Goal: Information Seeking & Learning: Learn about a topic

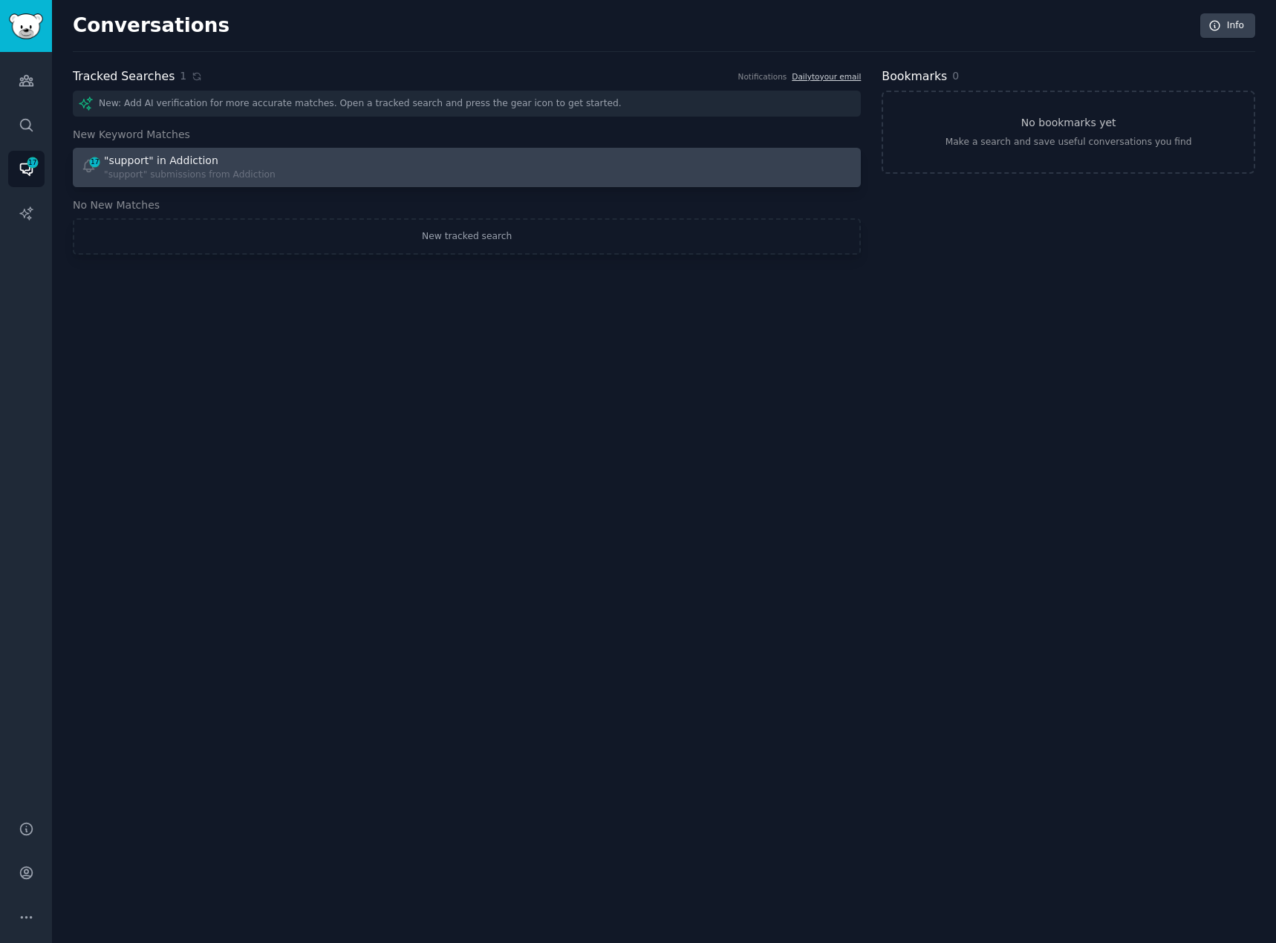
click at [172, 182] on link "17 "support" in Addiction "support" submissions from Addiction" at bounding box center [467, 167] width 788 height 39
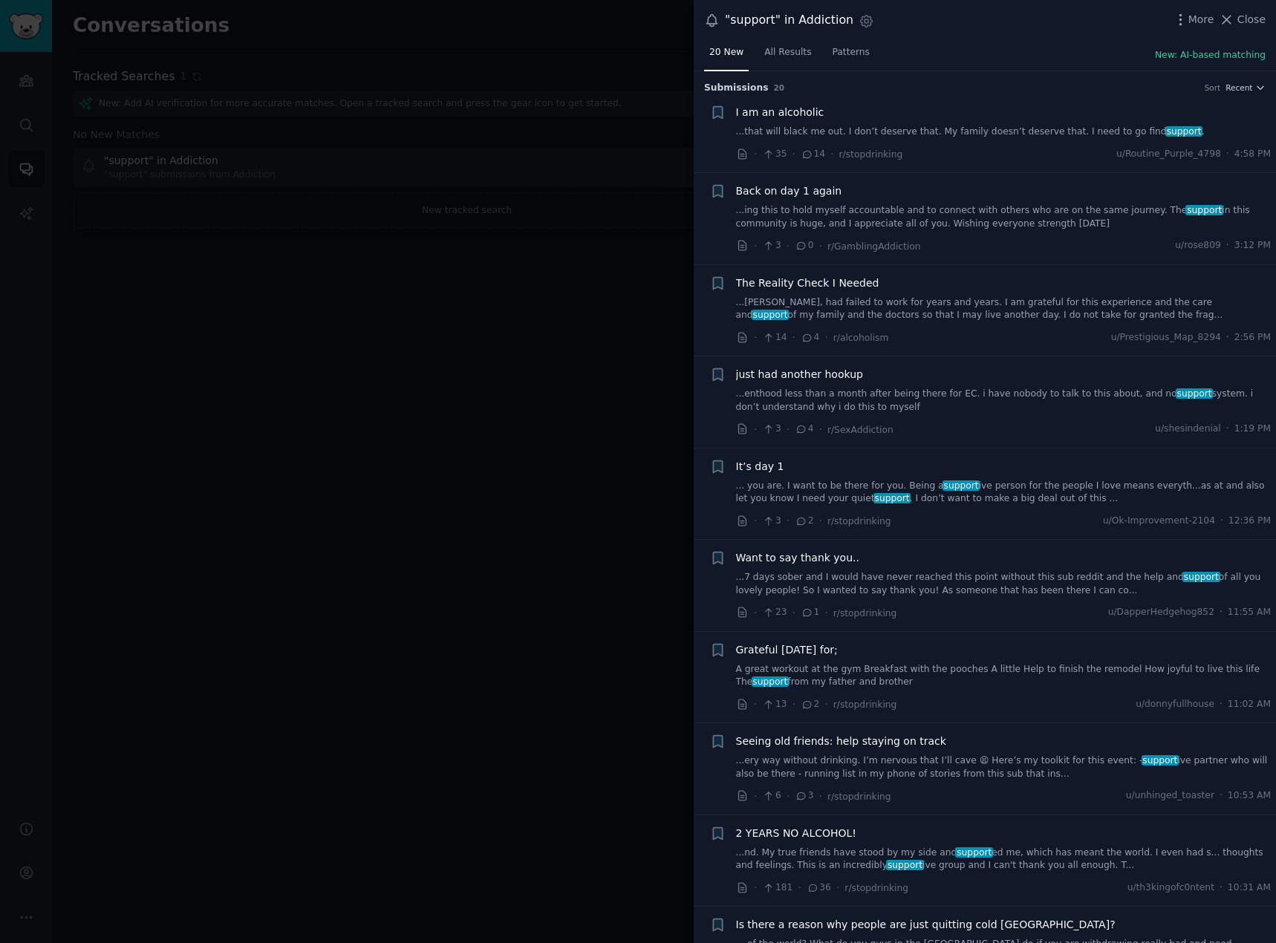
click at [636, 284] on div at bounding box center [638, 471] width 1276 height 943
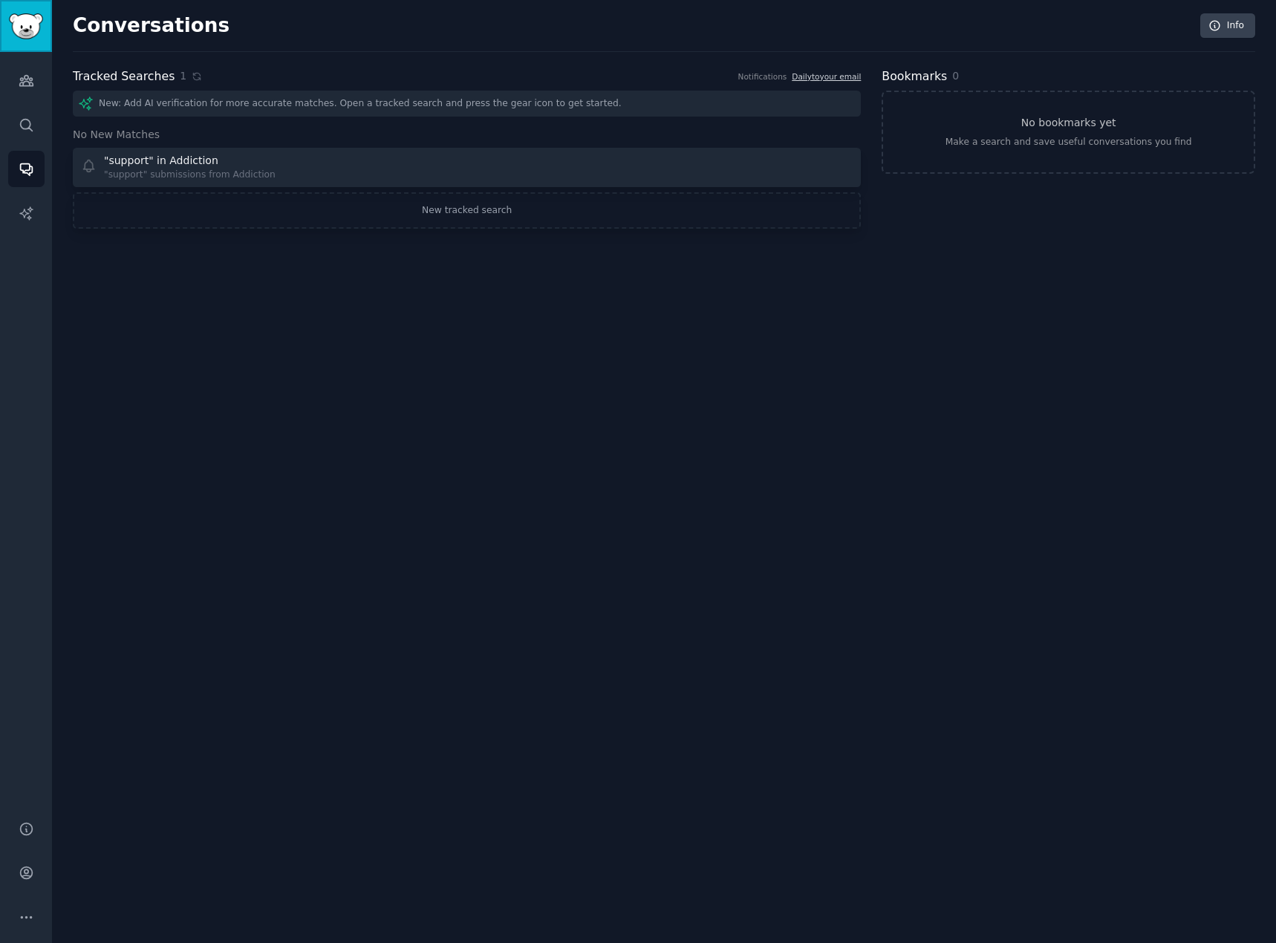
click at [35, 32] on img "Sidebar" at bounding box center [26, 26] width 34 height 26
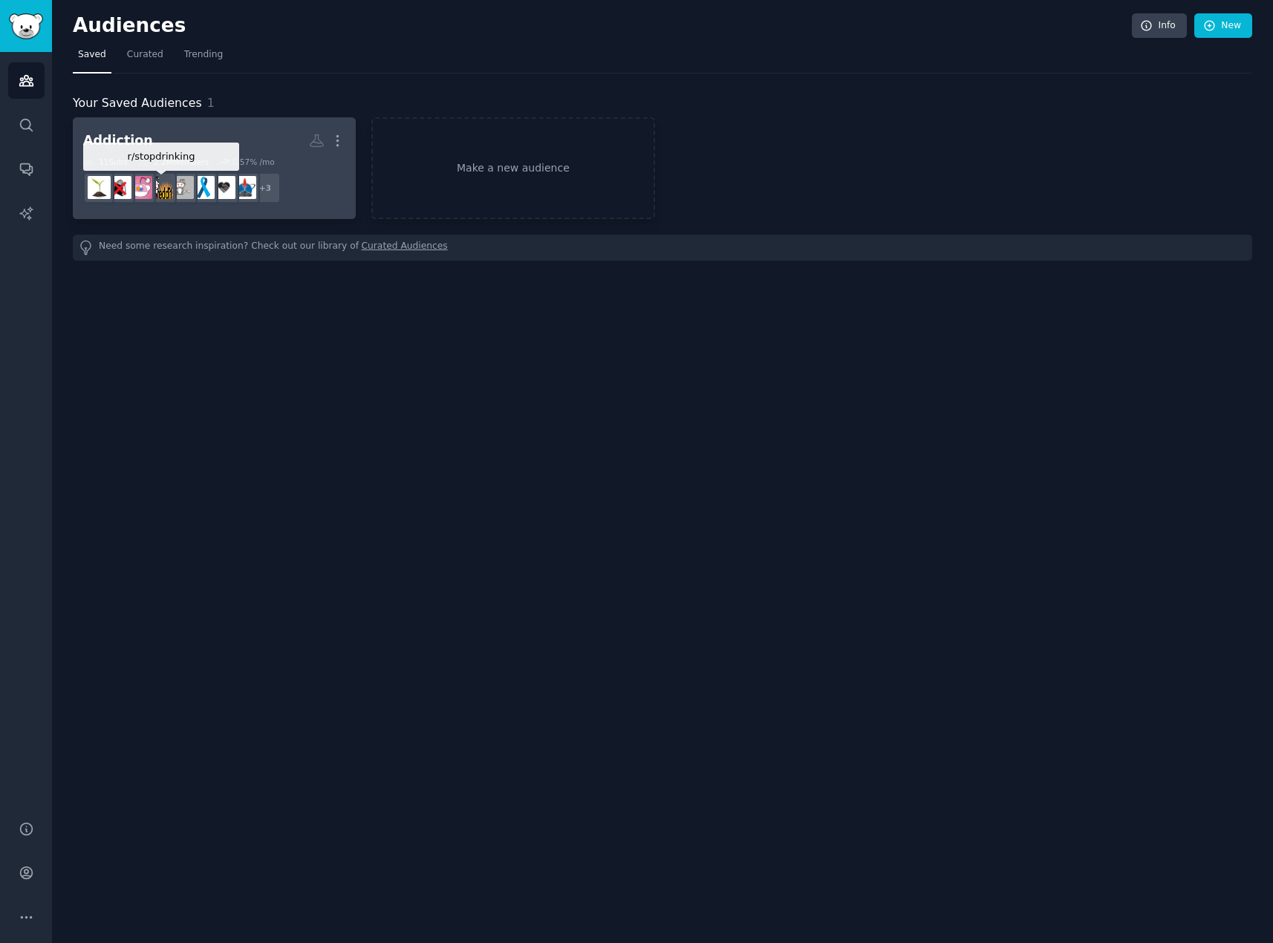
click at [169, 189] on img at bounding box center [161, 187] width 23 height 23
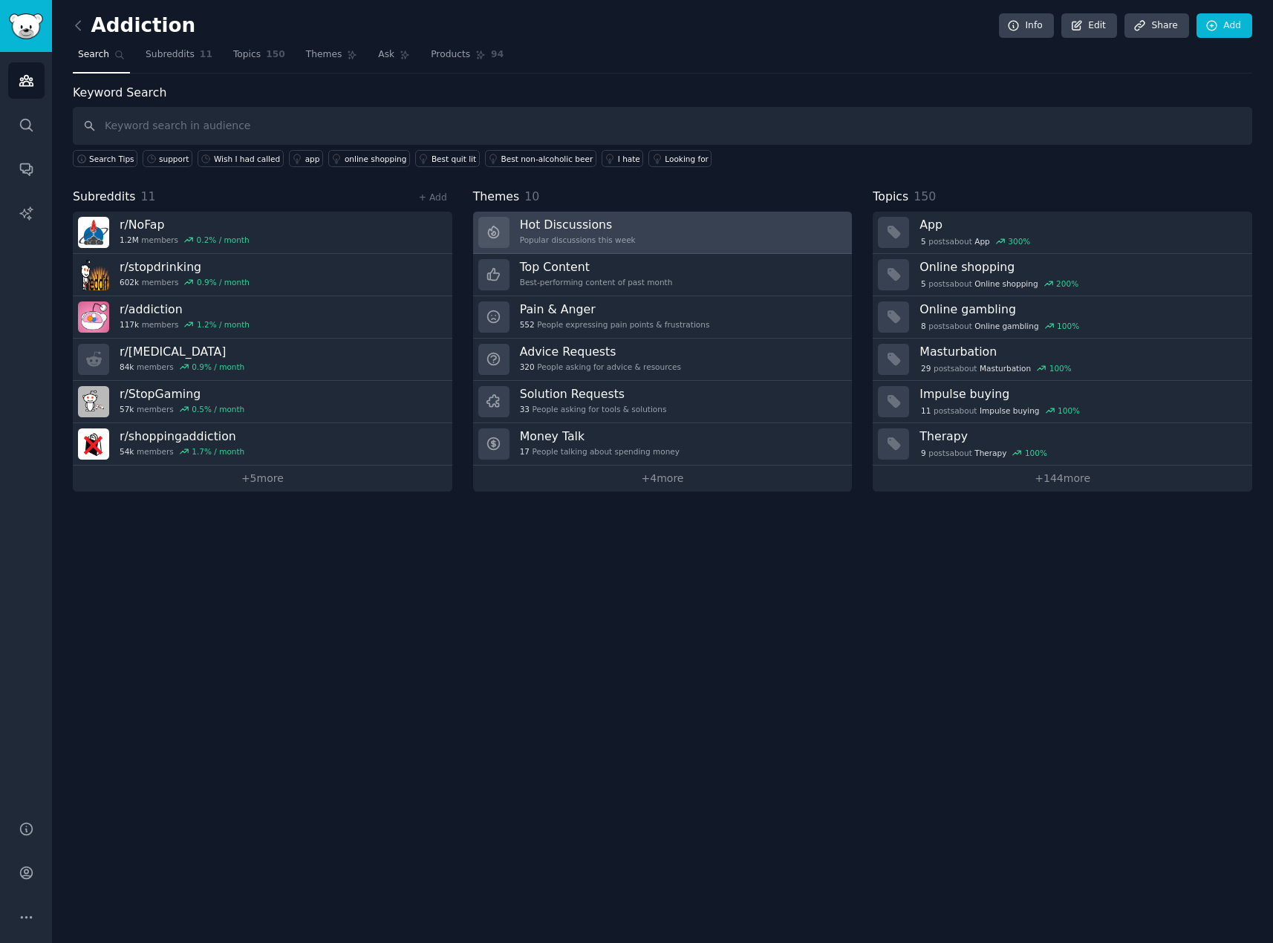
click at [697, 234] on link "Hot Discussions Popular discussions this week" at bounding box center [662, 233] width 379 height 42
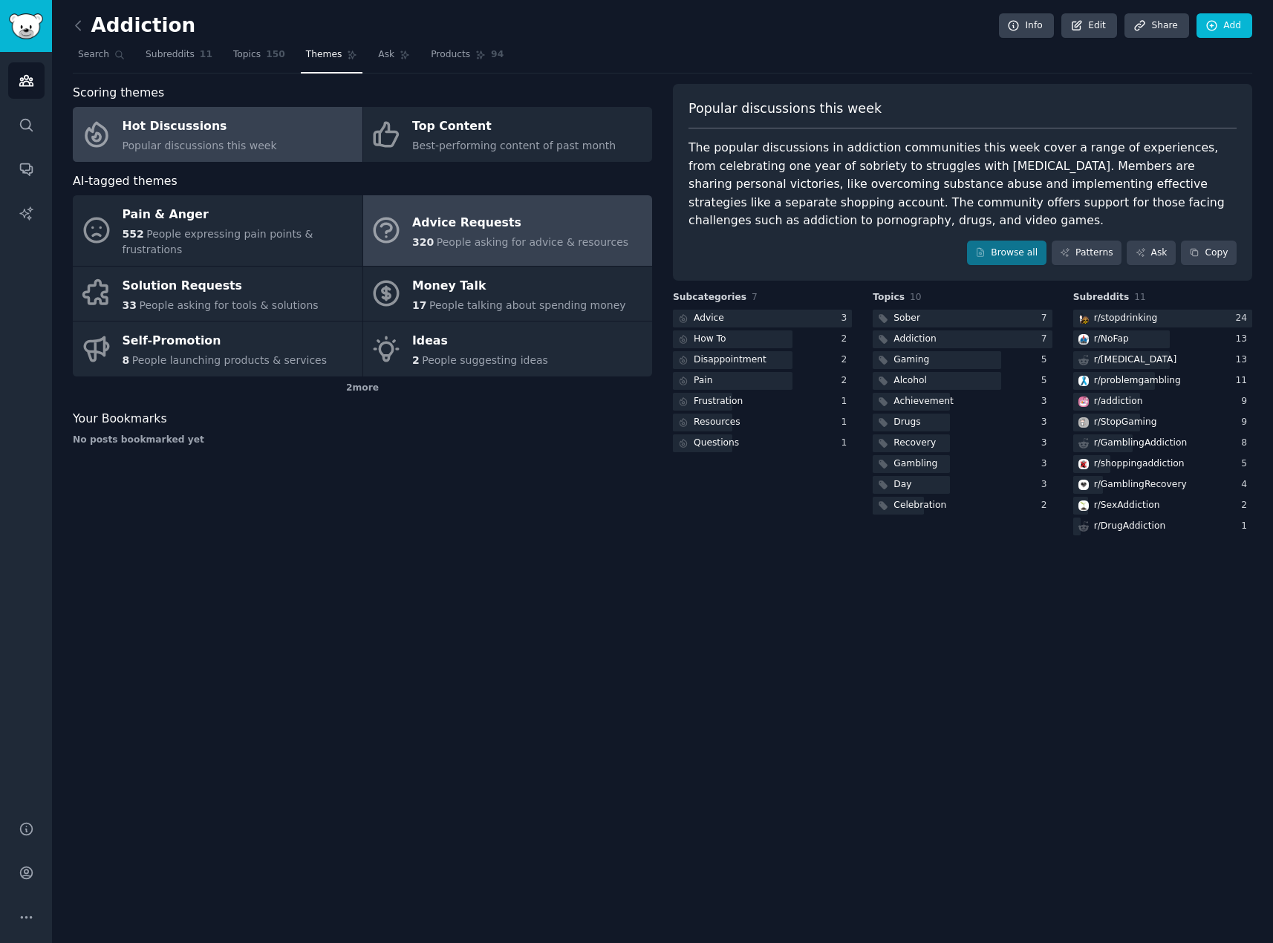
click at [490, 221] on div "Advice Requests" at bounding box center [520, 223] width 216 height 24
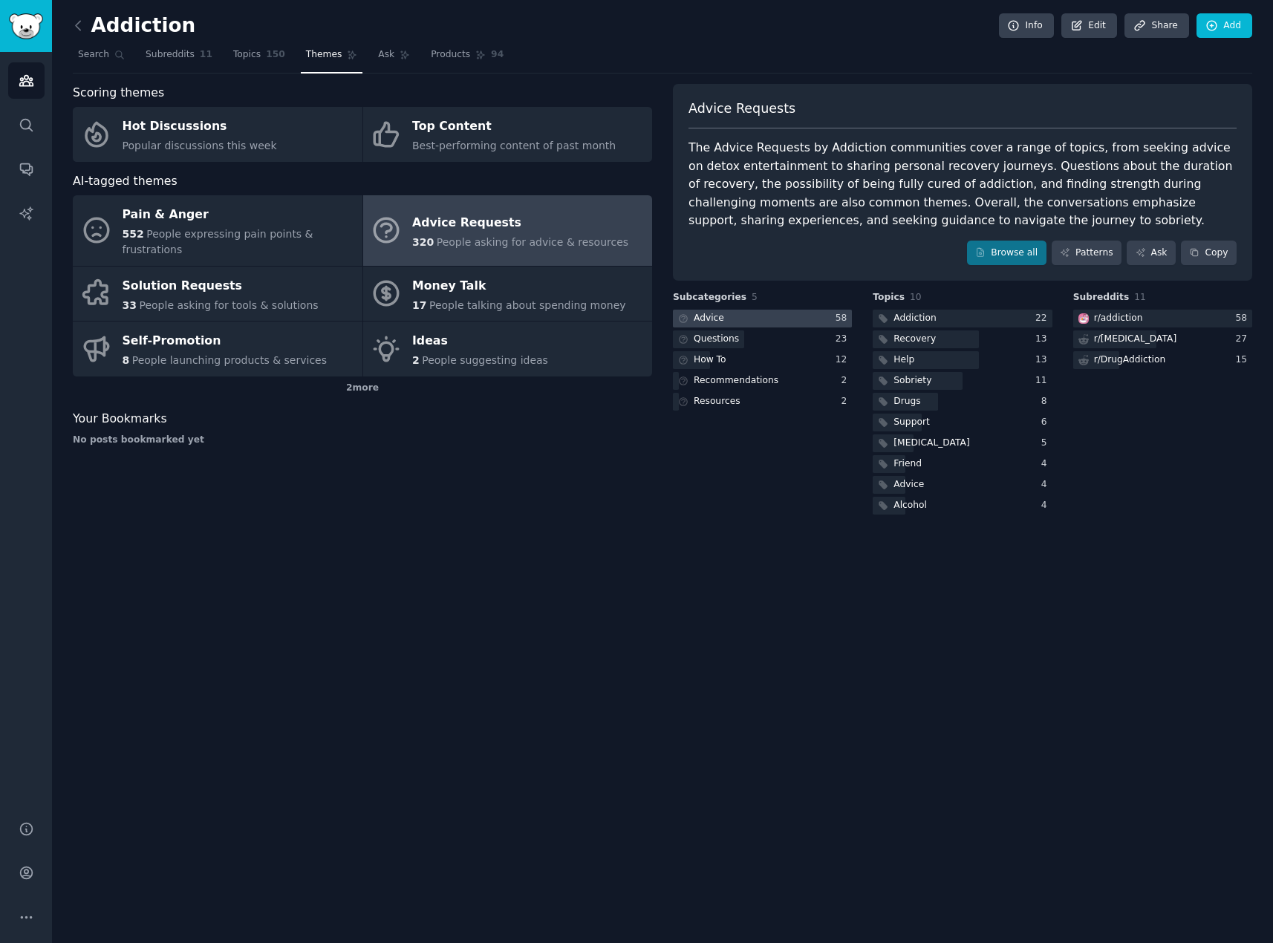
click at [771, 322] on div at bounding box center [762, 319] width 179 height 19
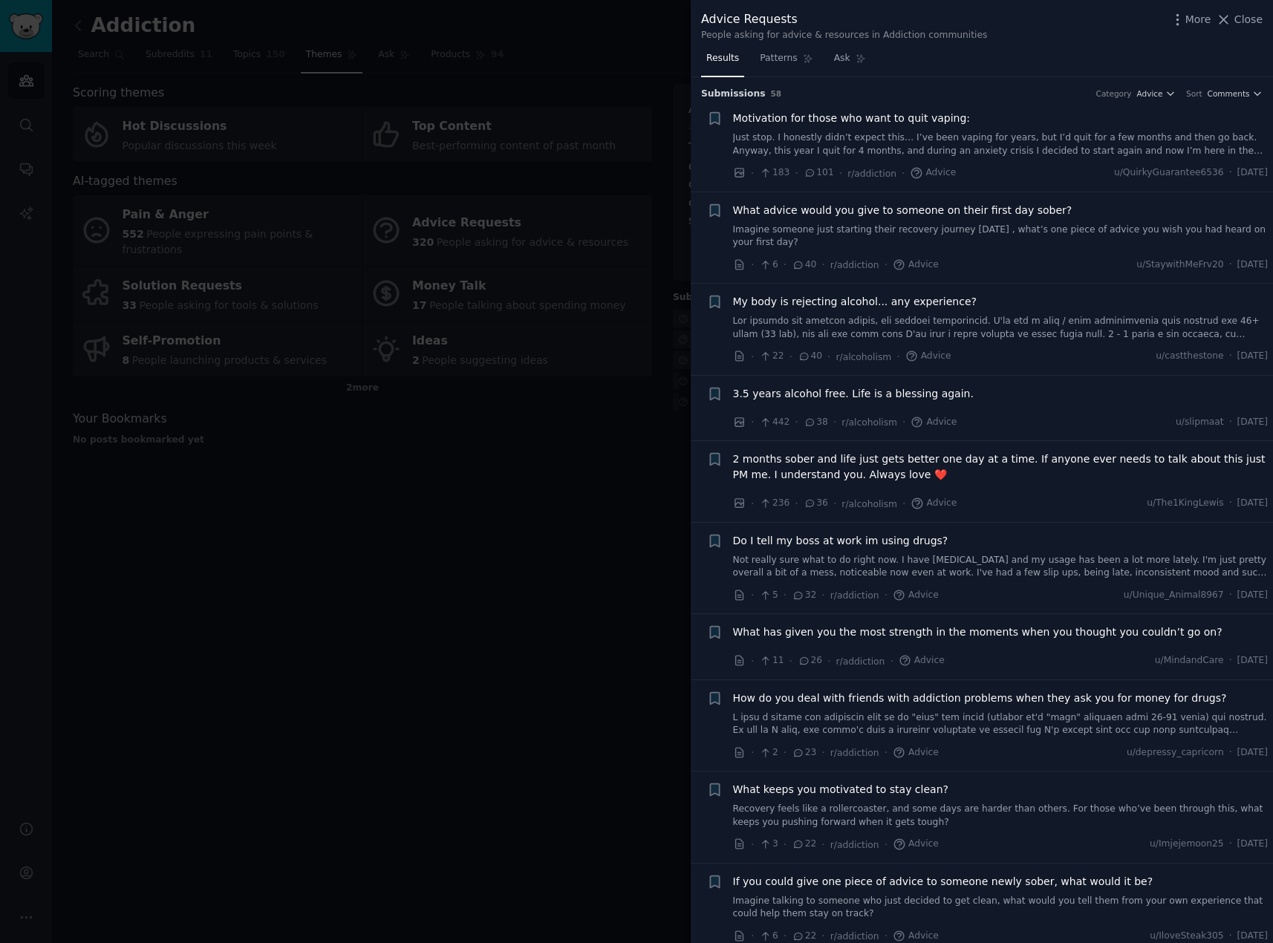
click at [1121, 224] on link "Imagine someone just starting their recovery journey [DATE] , what’s one piece …" at bounding box center [1000, 237] width 535 height 26
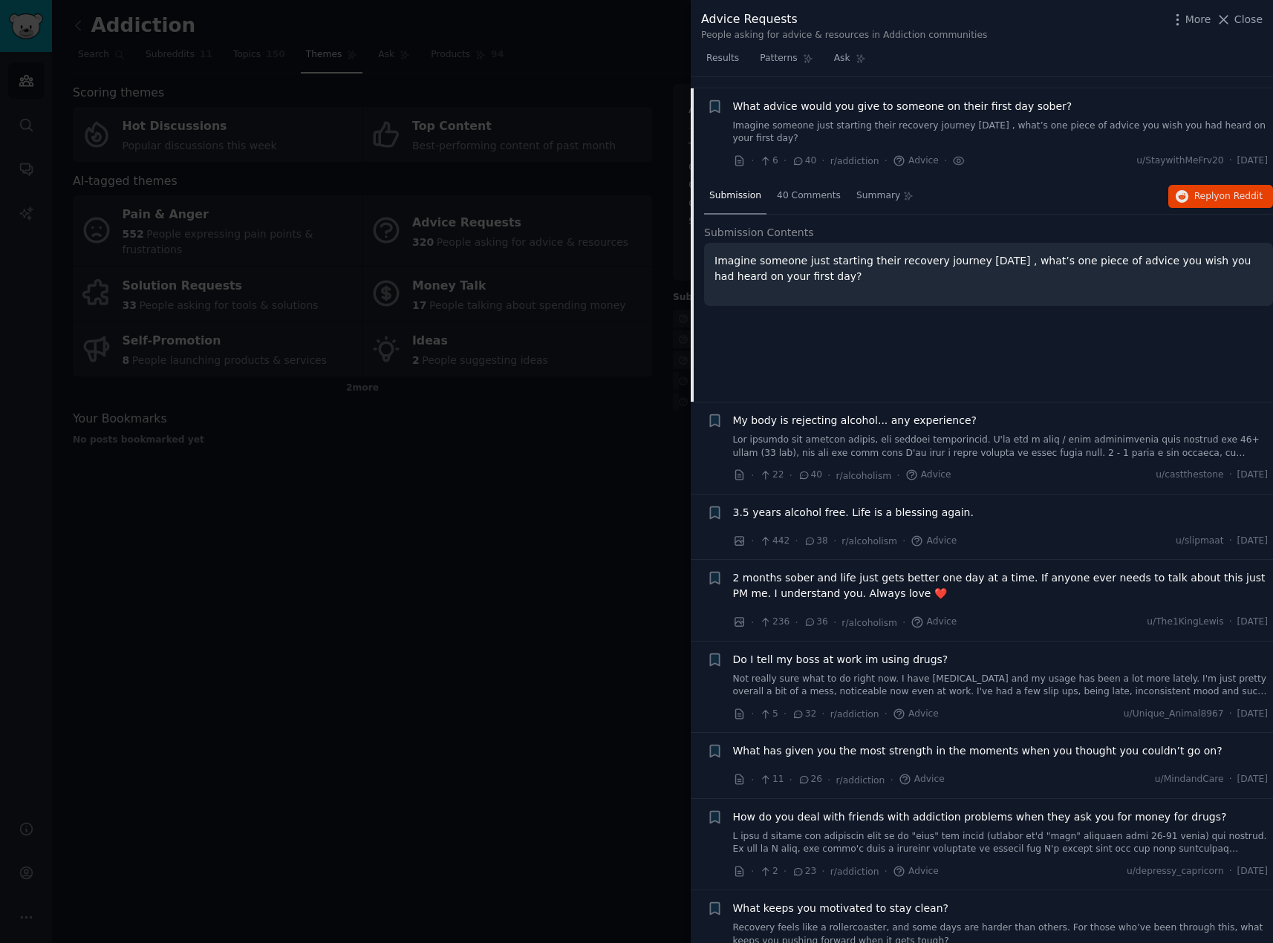
scroll to position [115, 0]
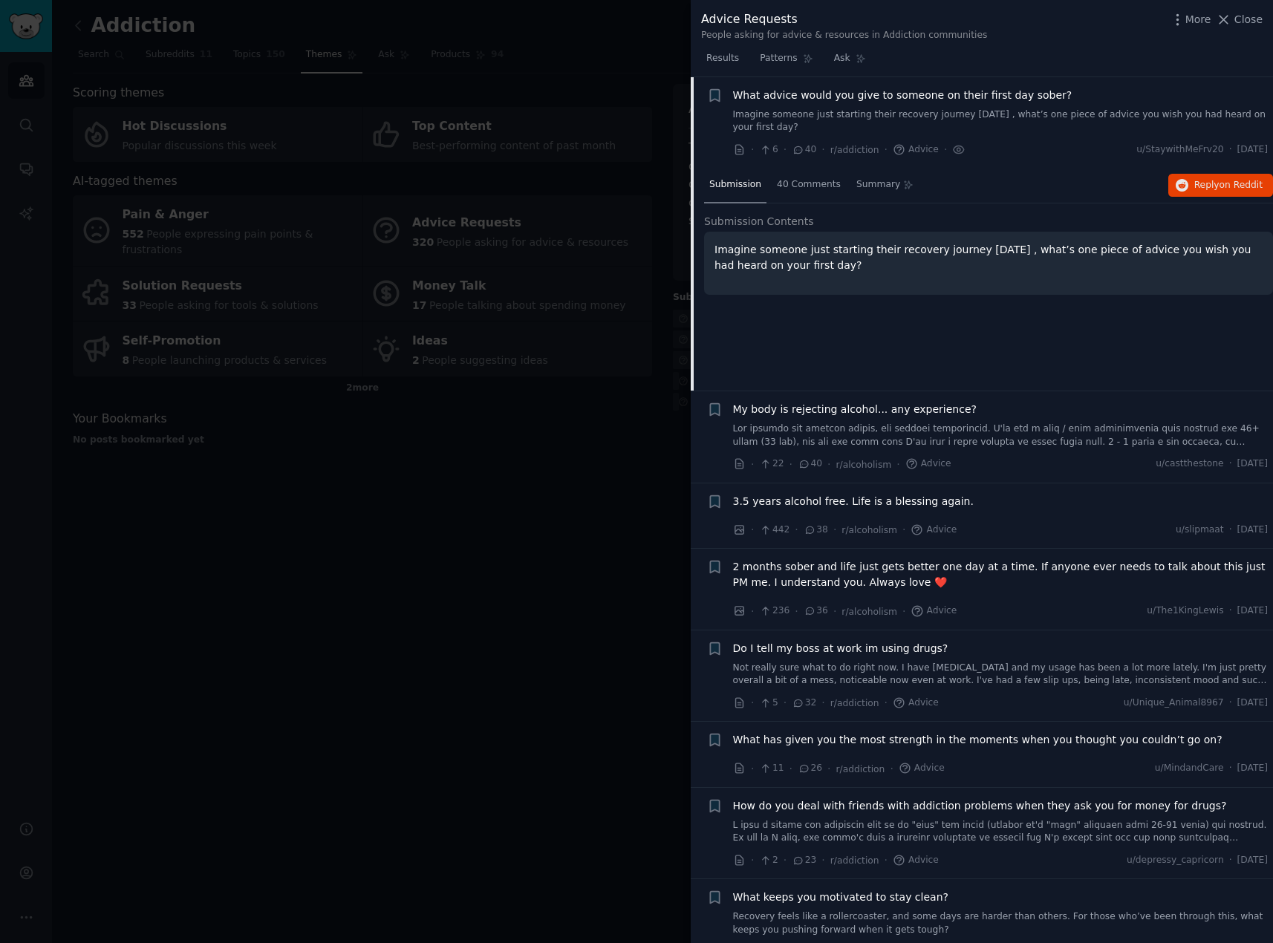
drag, startPoint x: 1121, startPoint y: 224, endPoint x: 976, endPoint y: 211, distance: 146.2
click at [976, 214] on h2 "Submission Contents" at bounding box center [988, 222] width 569 height 16
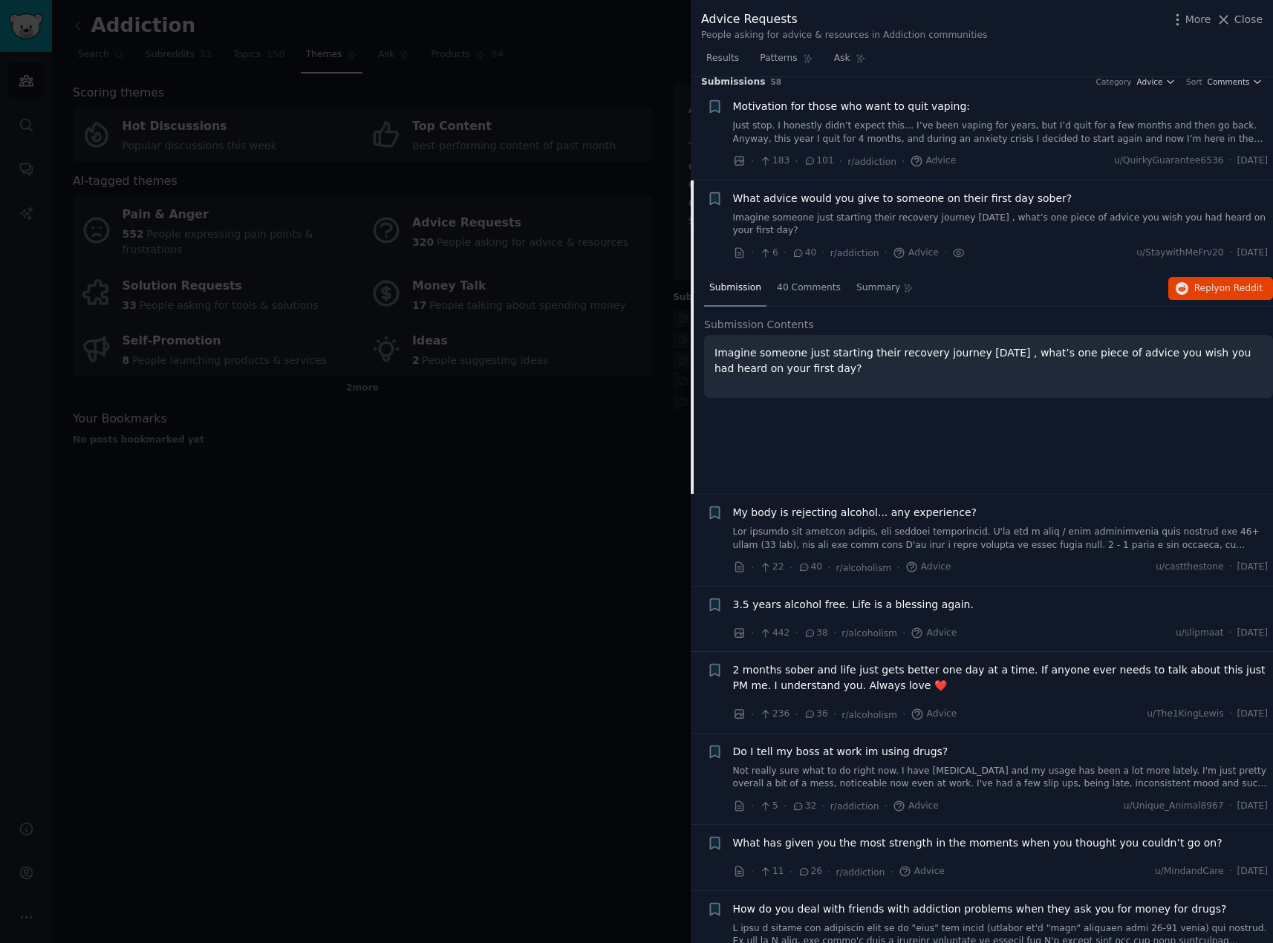
scroll to position [0, 0]
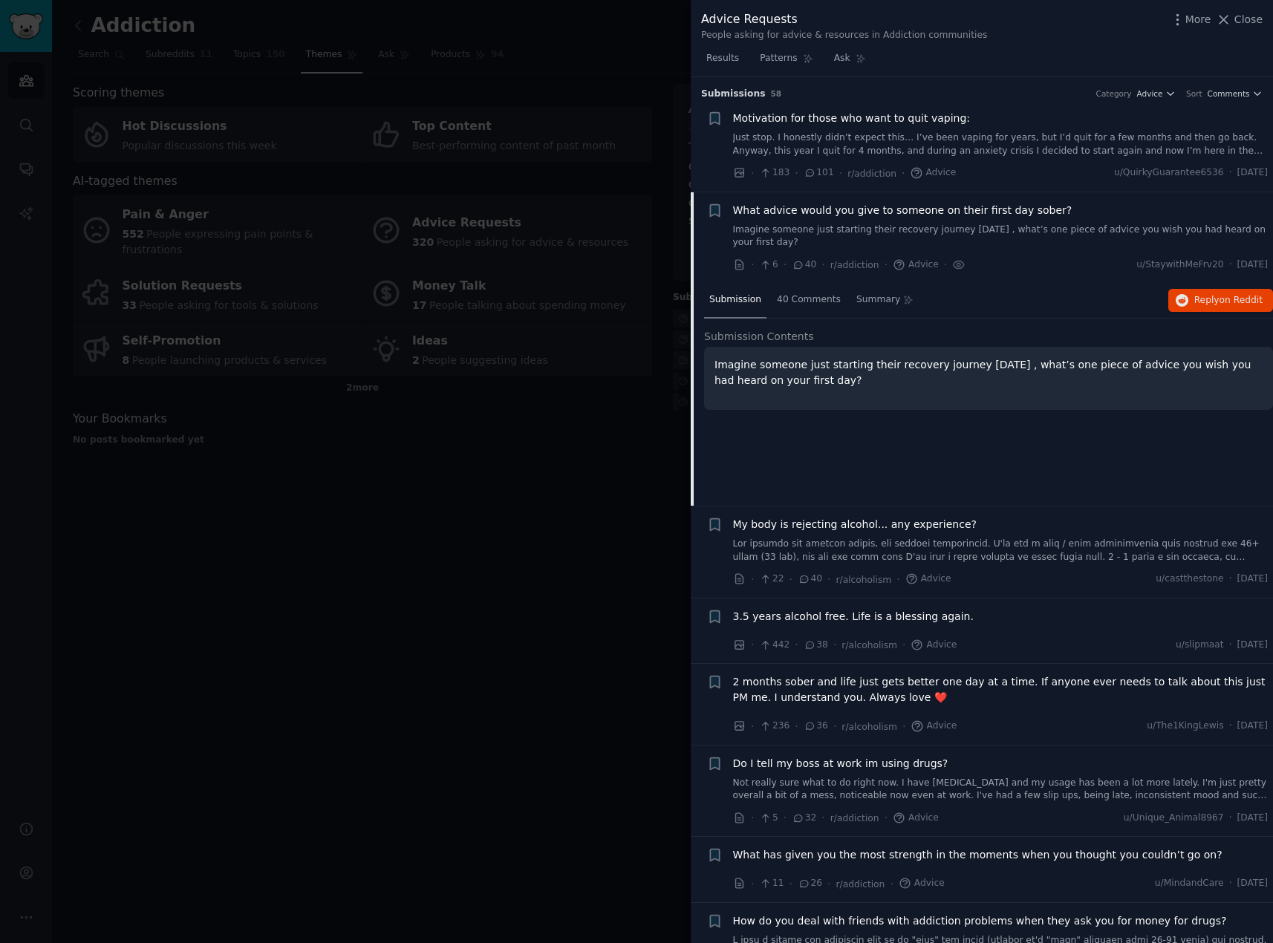
click at [1107, 847] on span "What has given you the most strength in the moments when you thought you couldn…" at bounding box center [977, 855] width 489 height 16
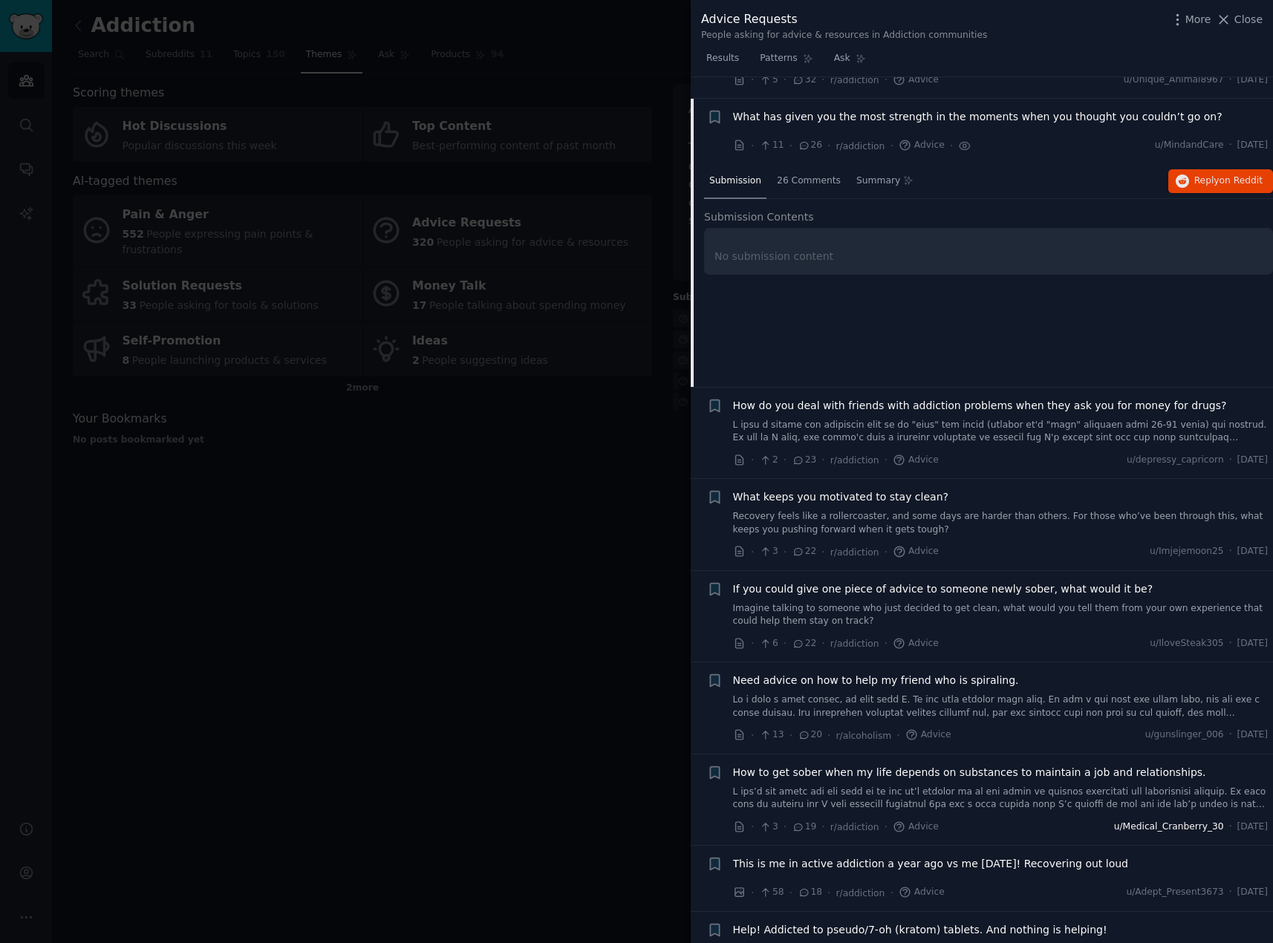
scroll to position [524, 0]
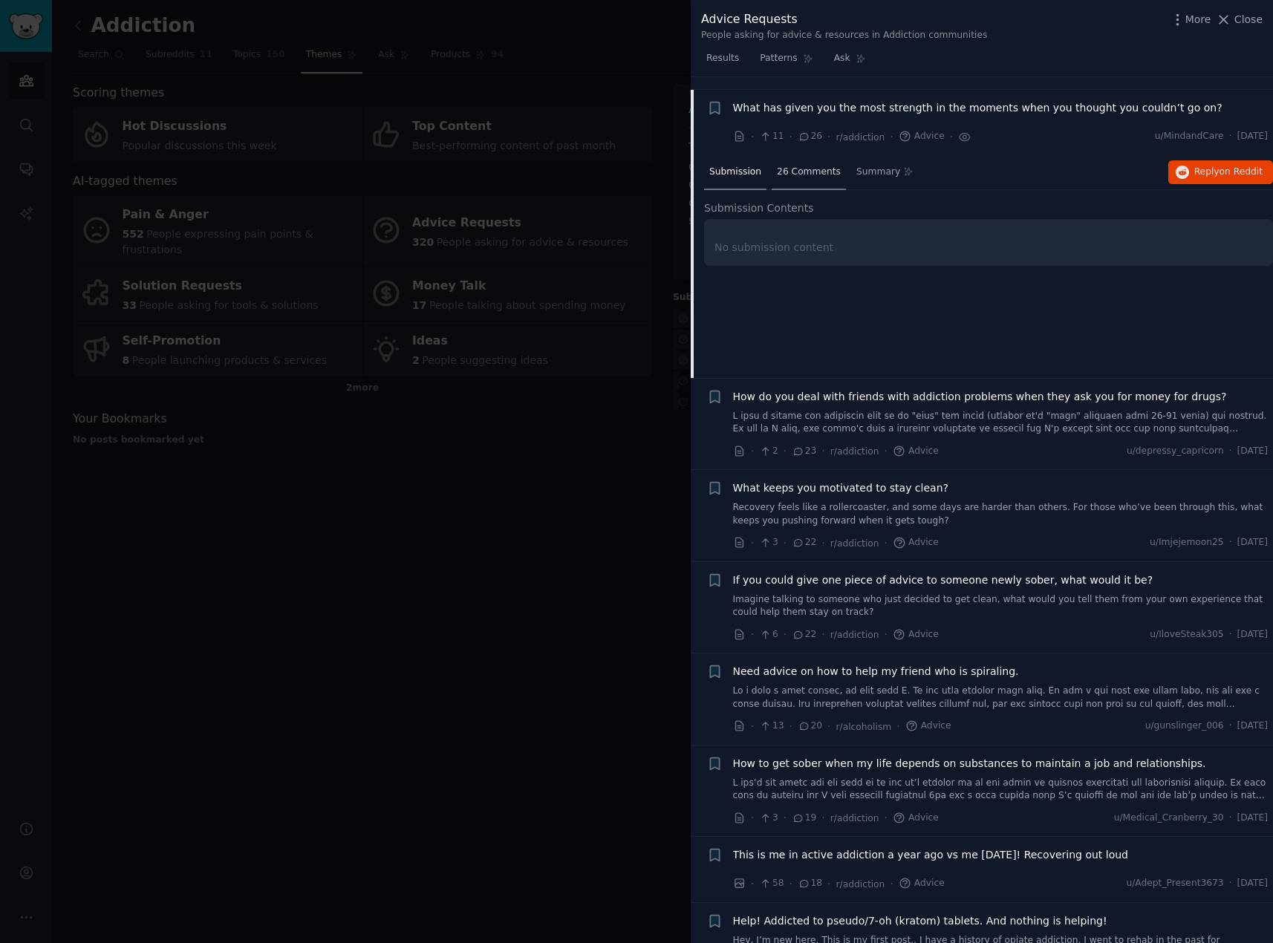
click at [783, 166] on span "26 Comments" at bounding box center [809, 172] width 64 height 13
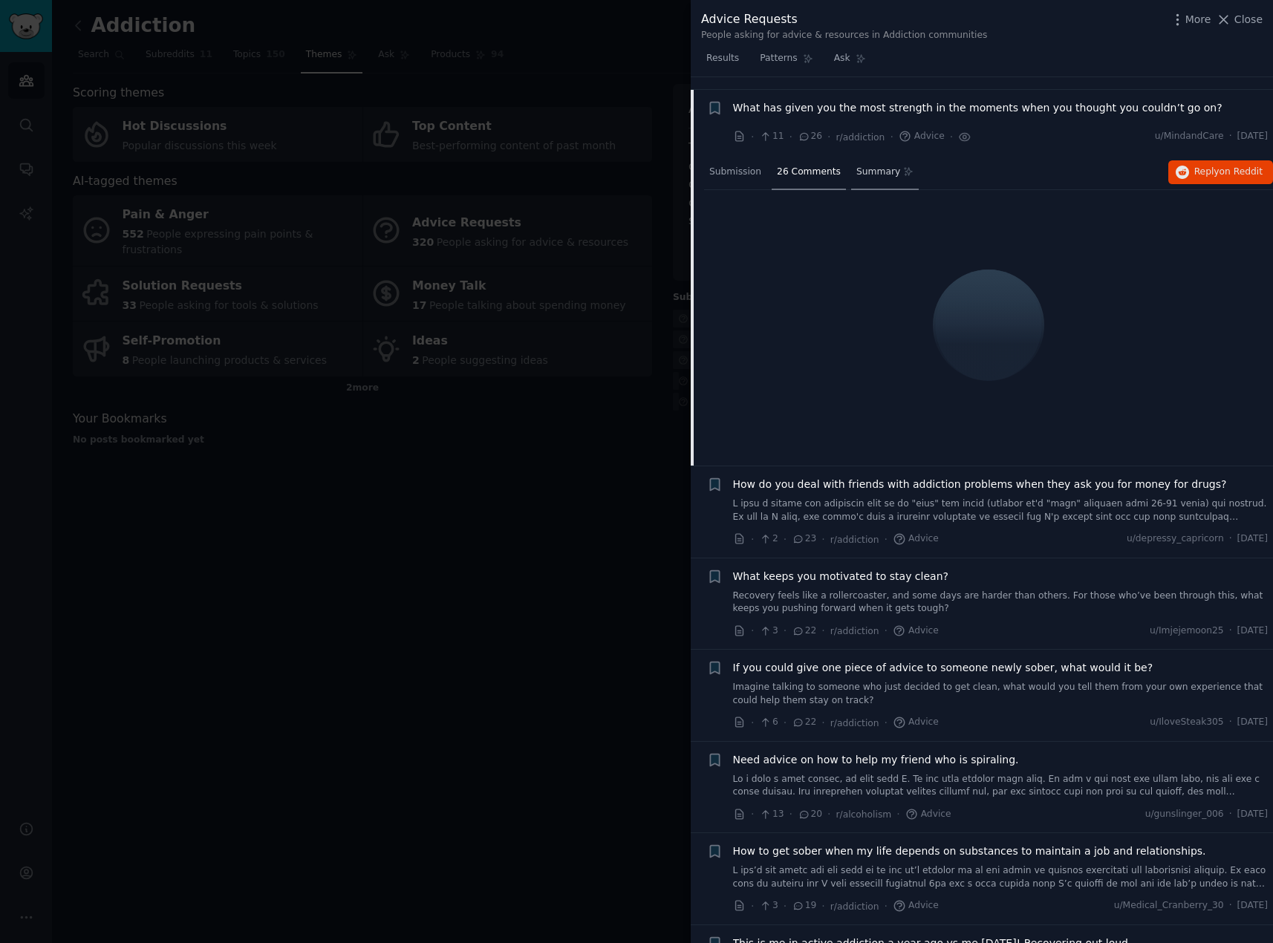
click at [880, 166] on span "Summary" at bounding box center [878, 172] width 44 height 13
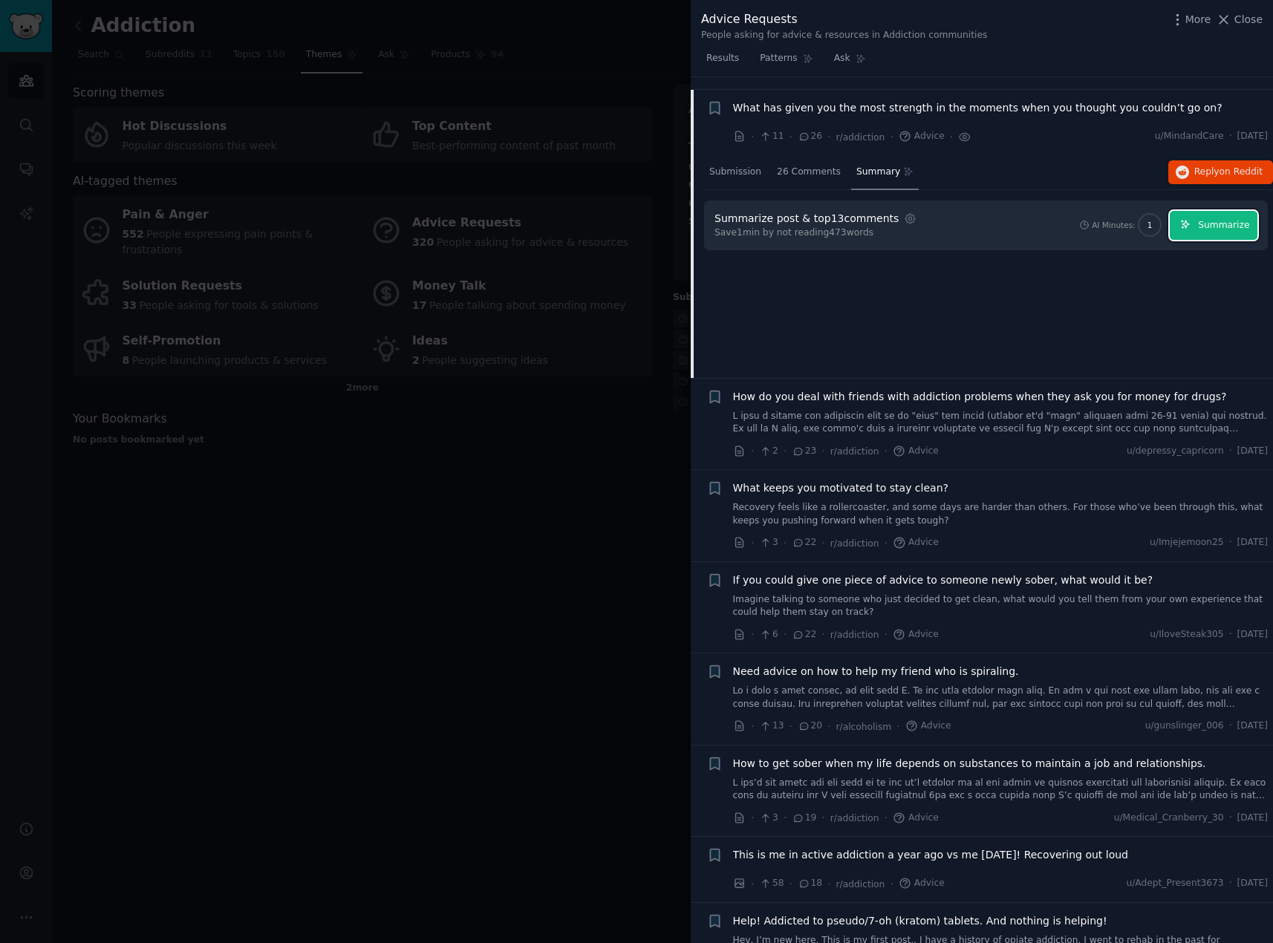
click at [1233, 224] on button "Summarize" at bounding box center [1214, 225] width 88 height 29
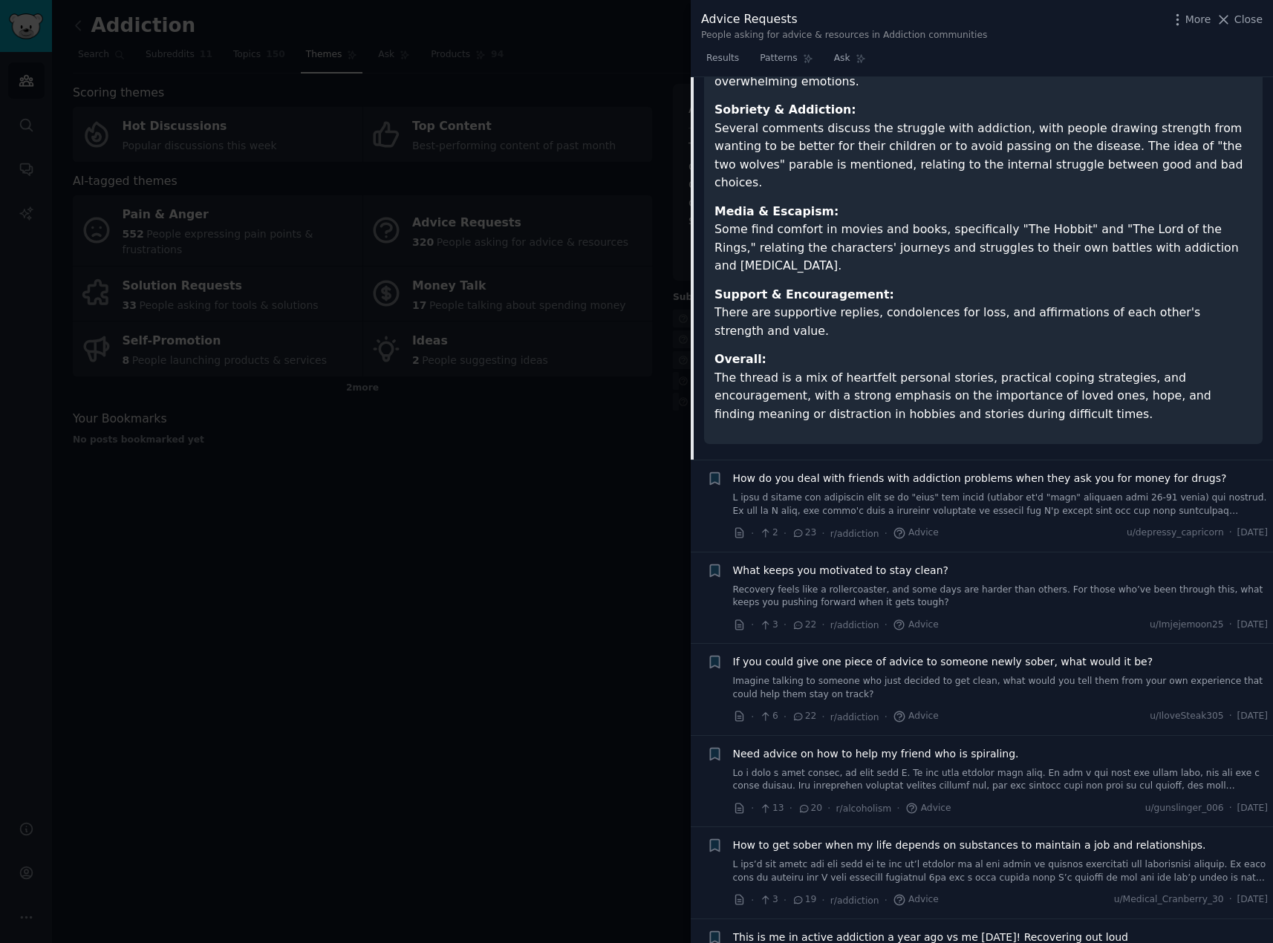
scroll to position [1020, 0]
click at [955, 491] on link at bounding box center [1000, 504] width 535 height 26
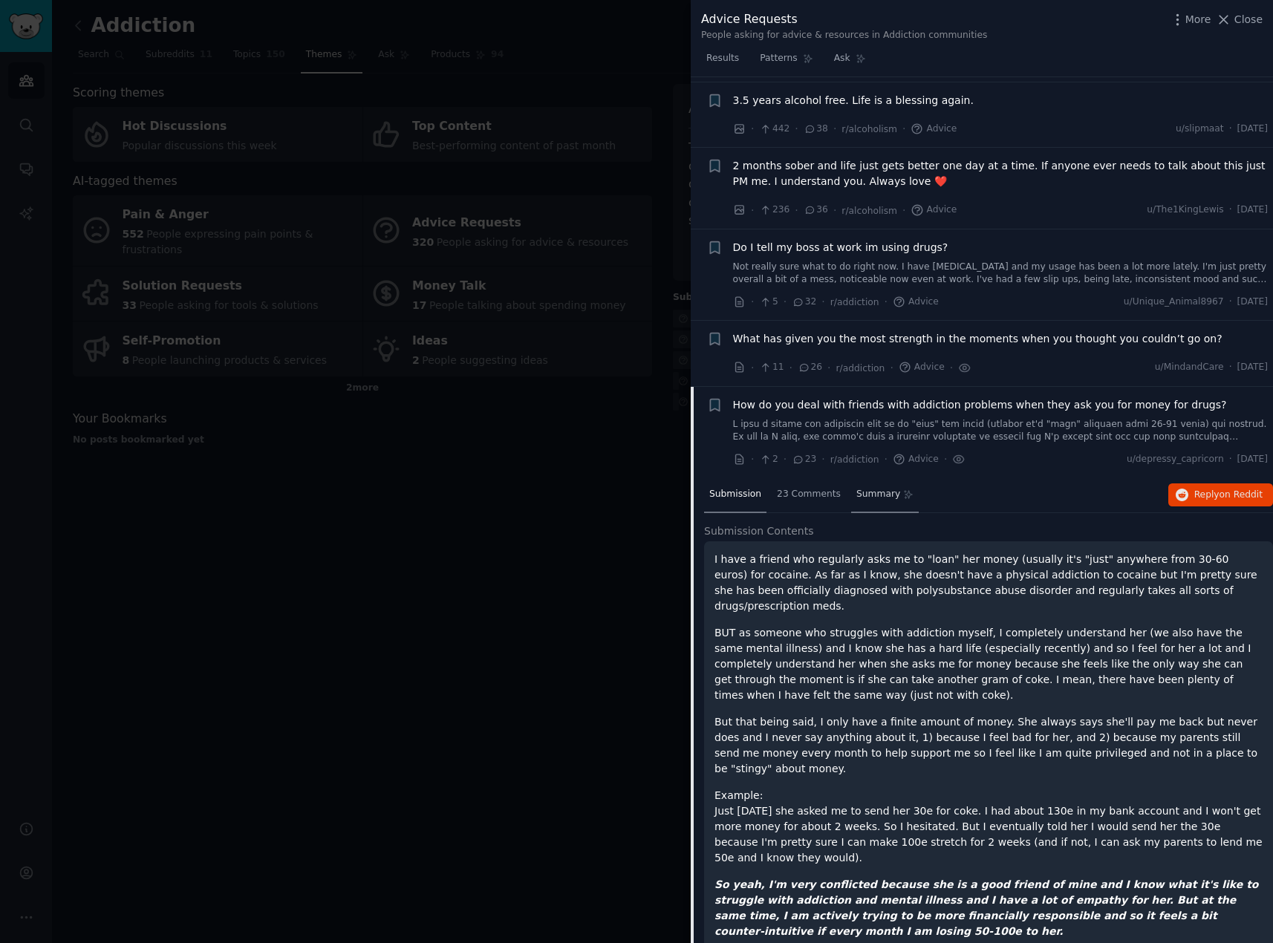
scroll to position [392, 0]
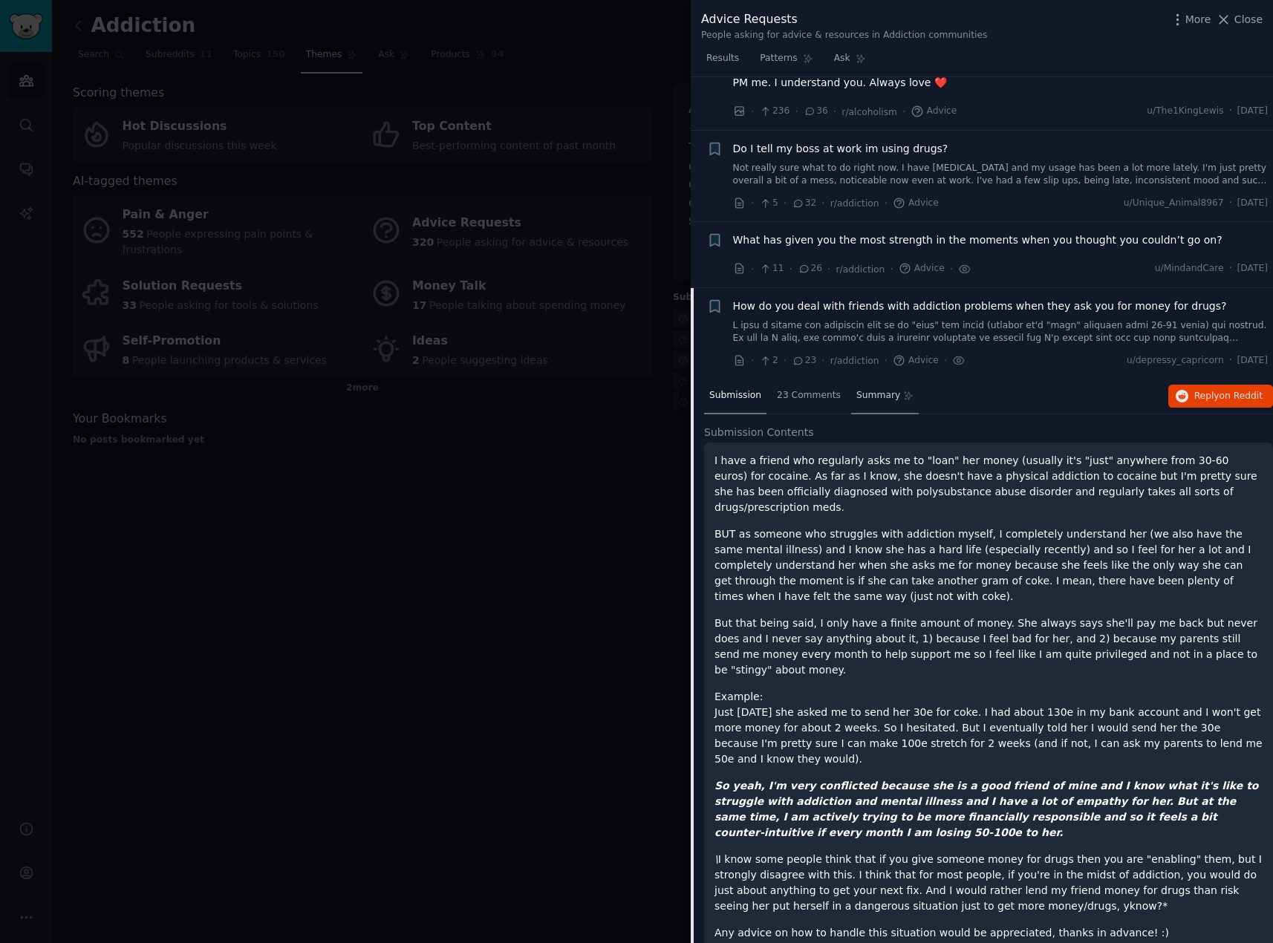
click at [856, 389] on span "Summary" at bounding box center [878, 395] width 44 height 13
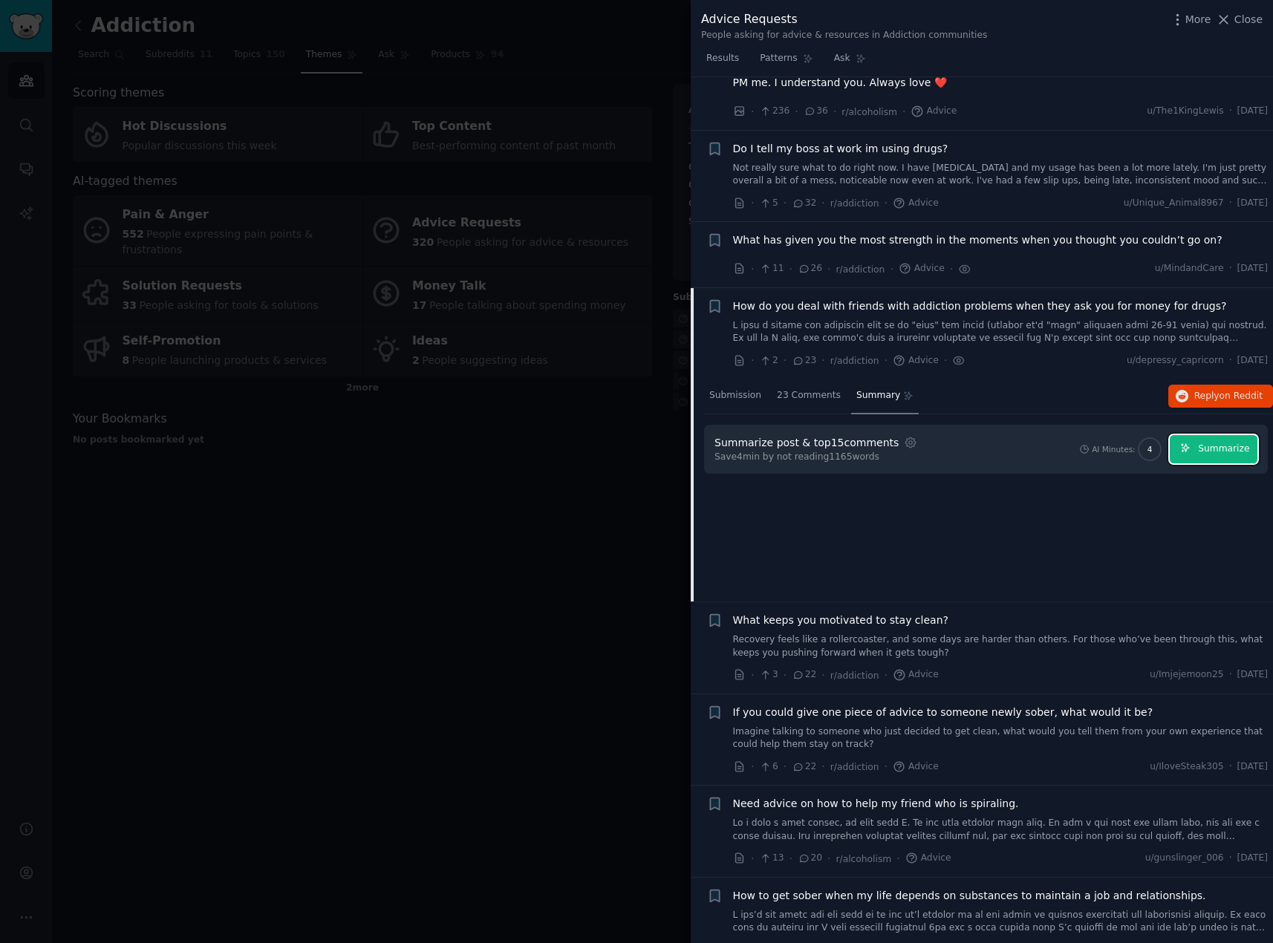
click at [1213, 443] on span "Summarize" at bounding box center [1223, 449] width 51 height 13
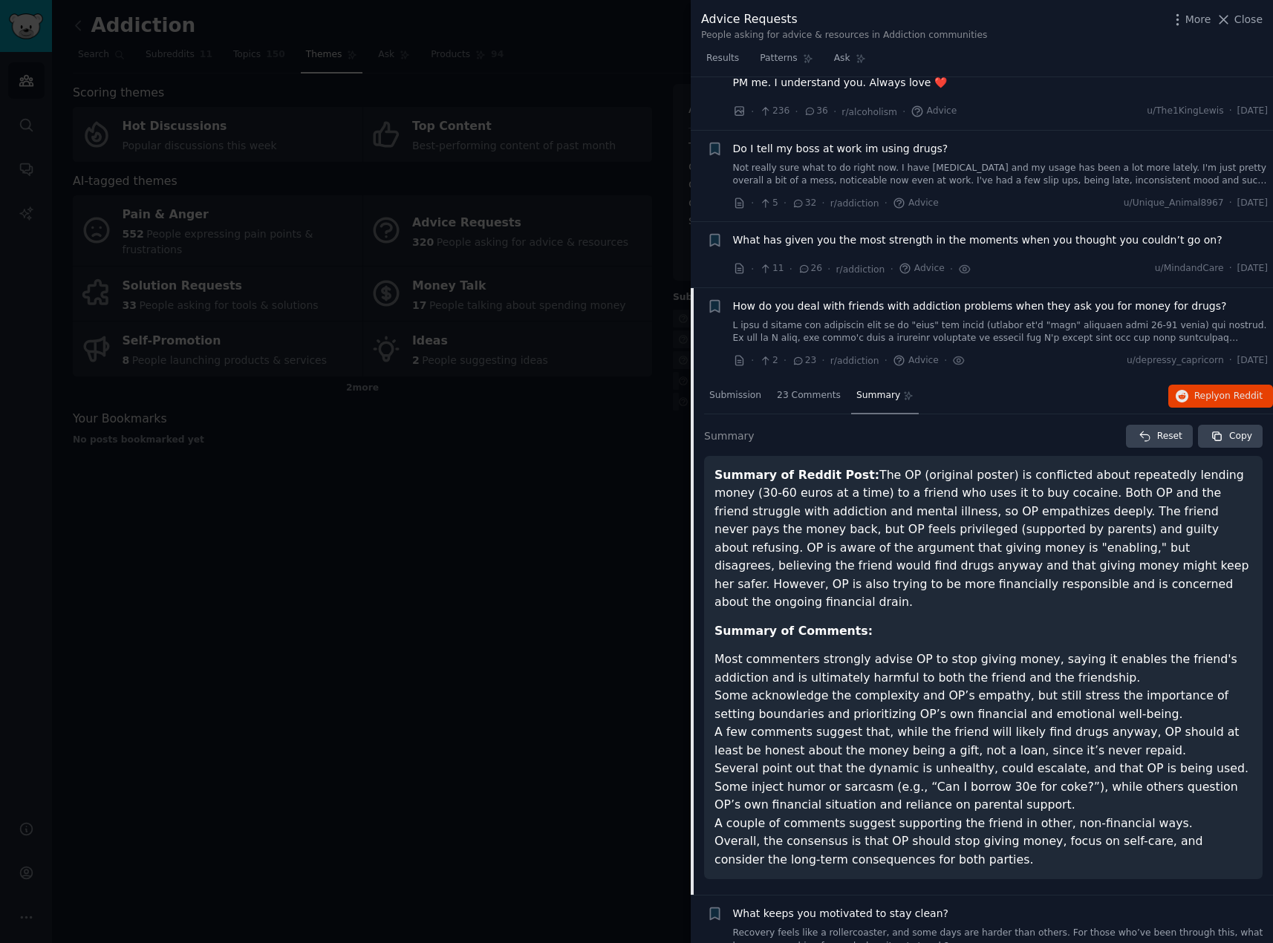
scroll to position [492, 0]
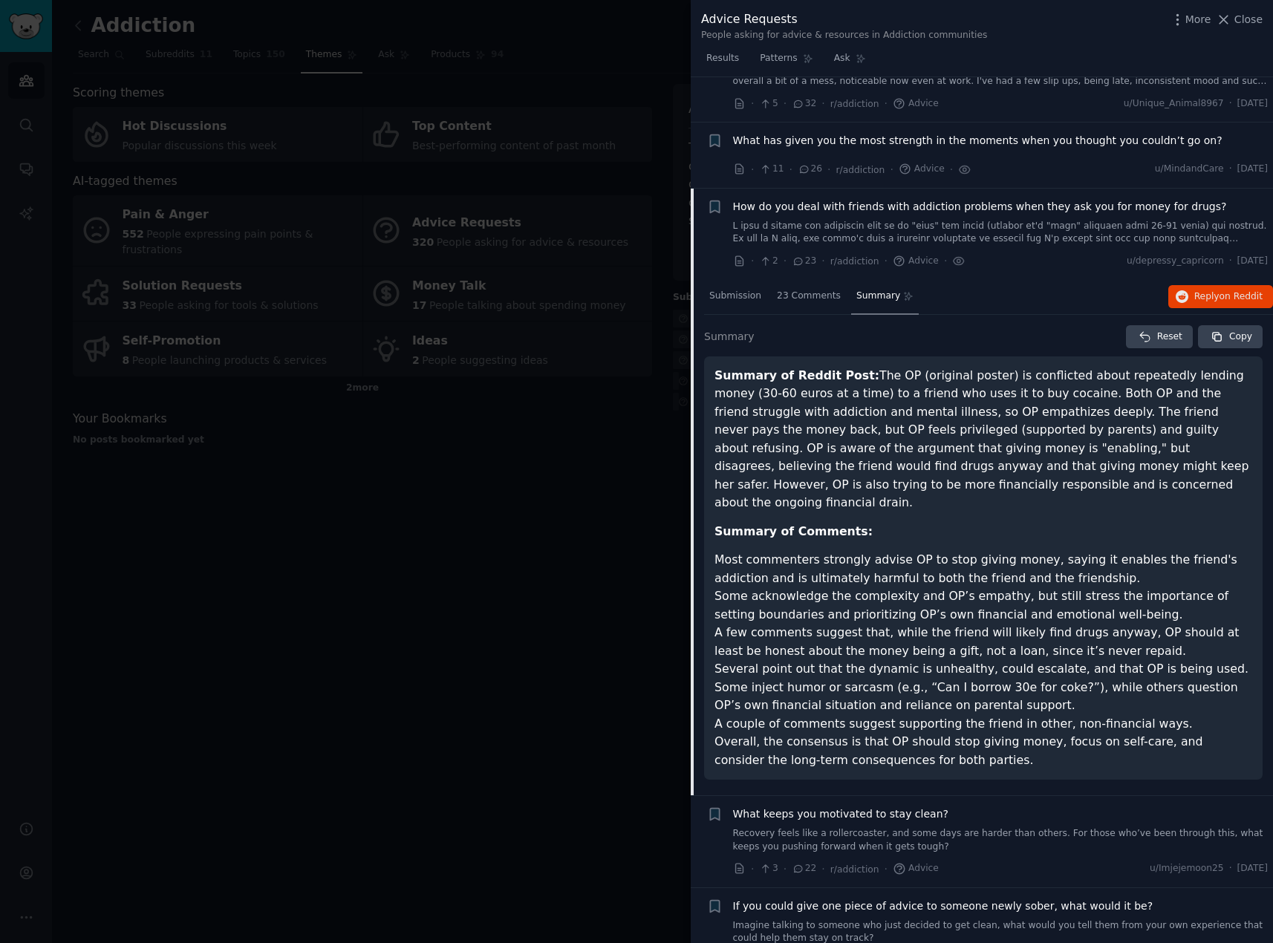
click at [928, 551] on li "Most commenters strongly advise OP to stop giving money, saying it enables the …" at bounding box center [983, 569] width 538 height 36
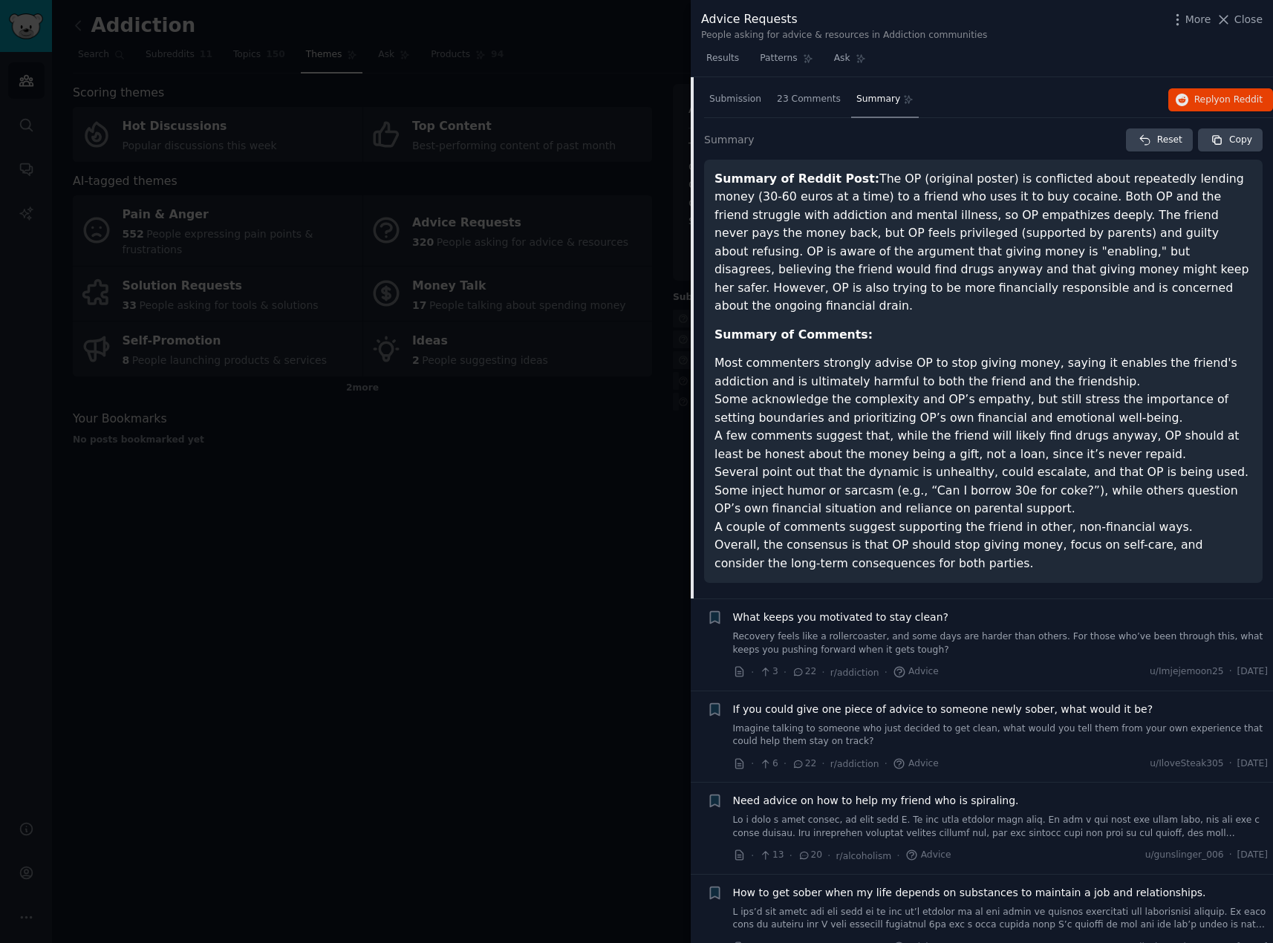
scroll to position [689, 0]
click at [967, 609] on div "What keeps you motivated to stay clean?" at bounding box center [1000, 617] width 535 height 16
click at [893, 630] on link "Recovery feels like a rollercoaster, and some days are harder than others. For …" at bounding box center [1000, 643] width 535 height 26
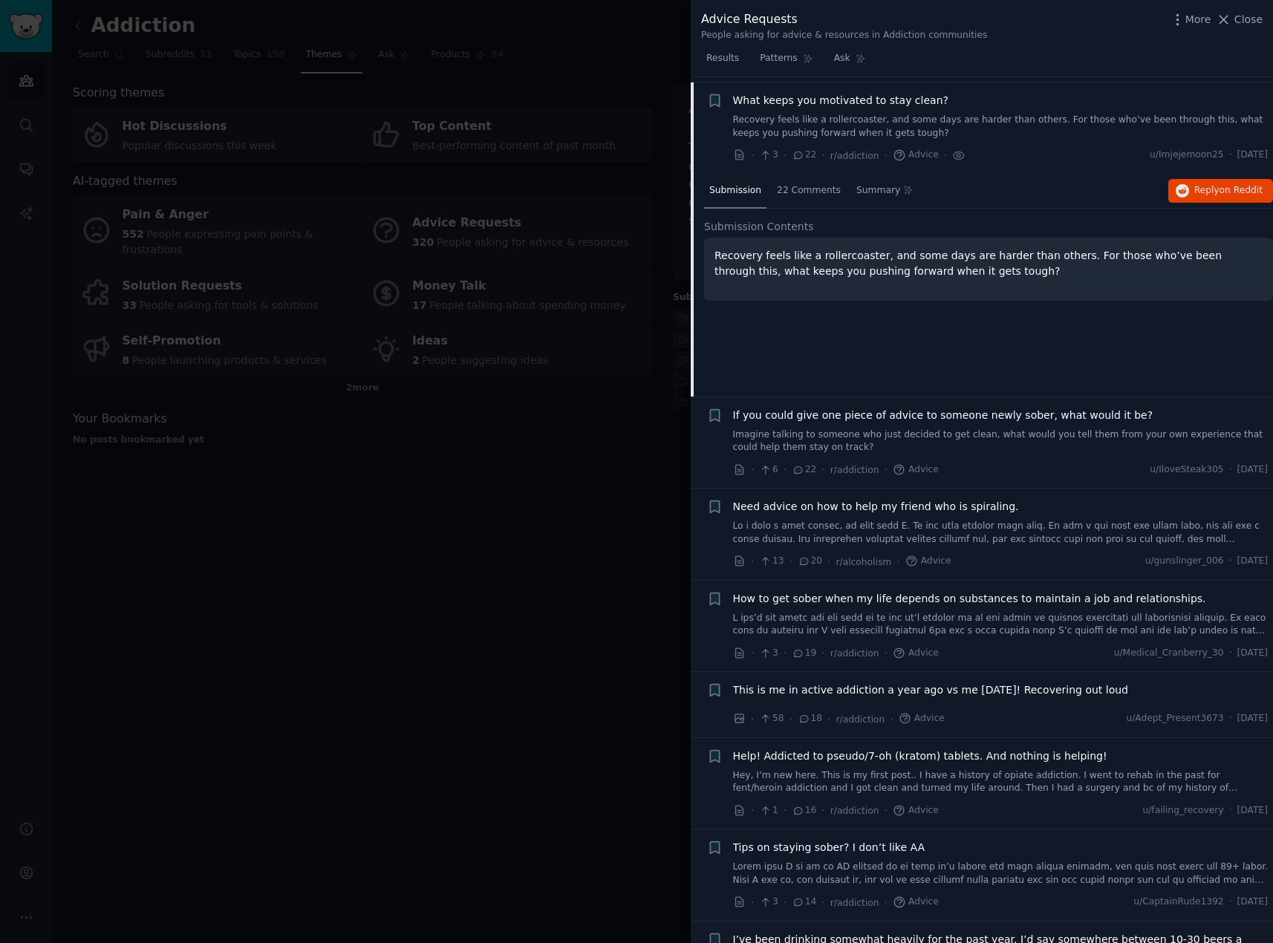
scroll to position [682, 0]
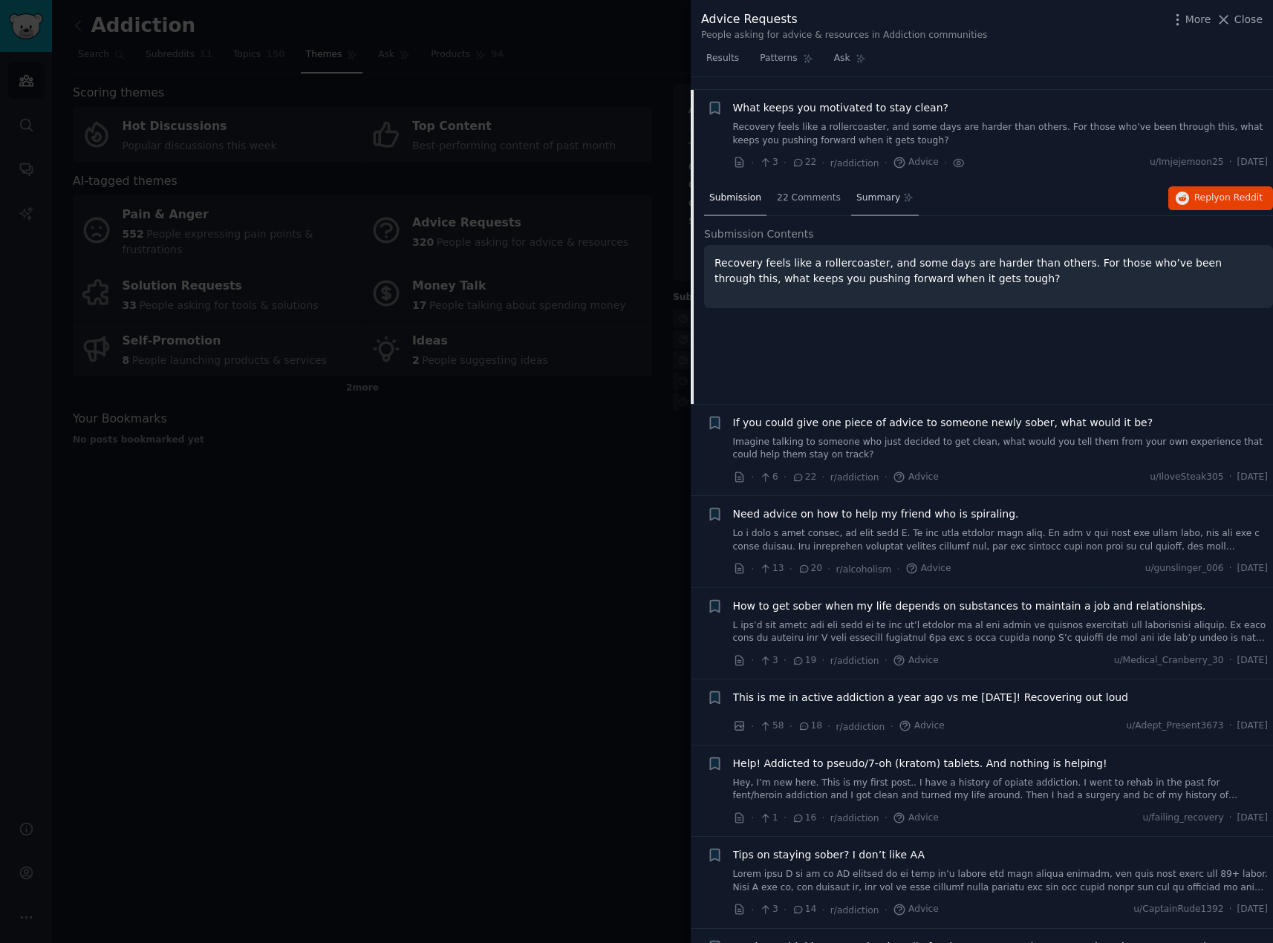
click at [881, 192] on span "Summary" at bounding box center [878, 198] width 44 height 13
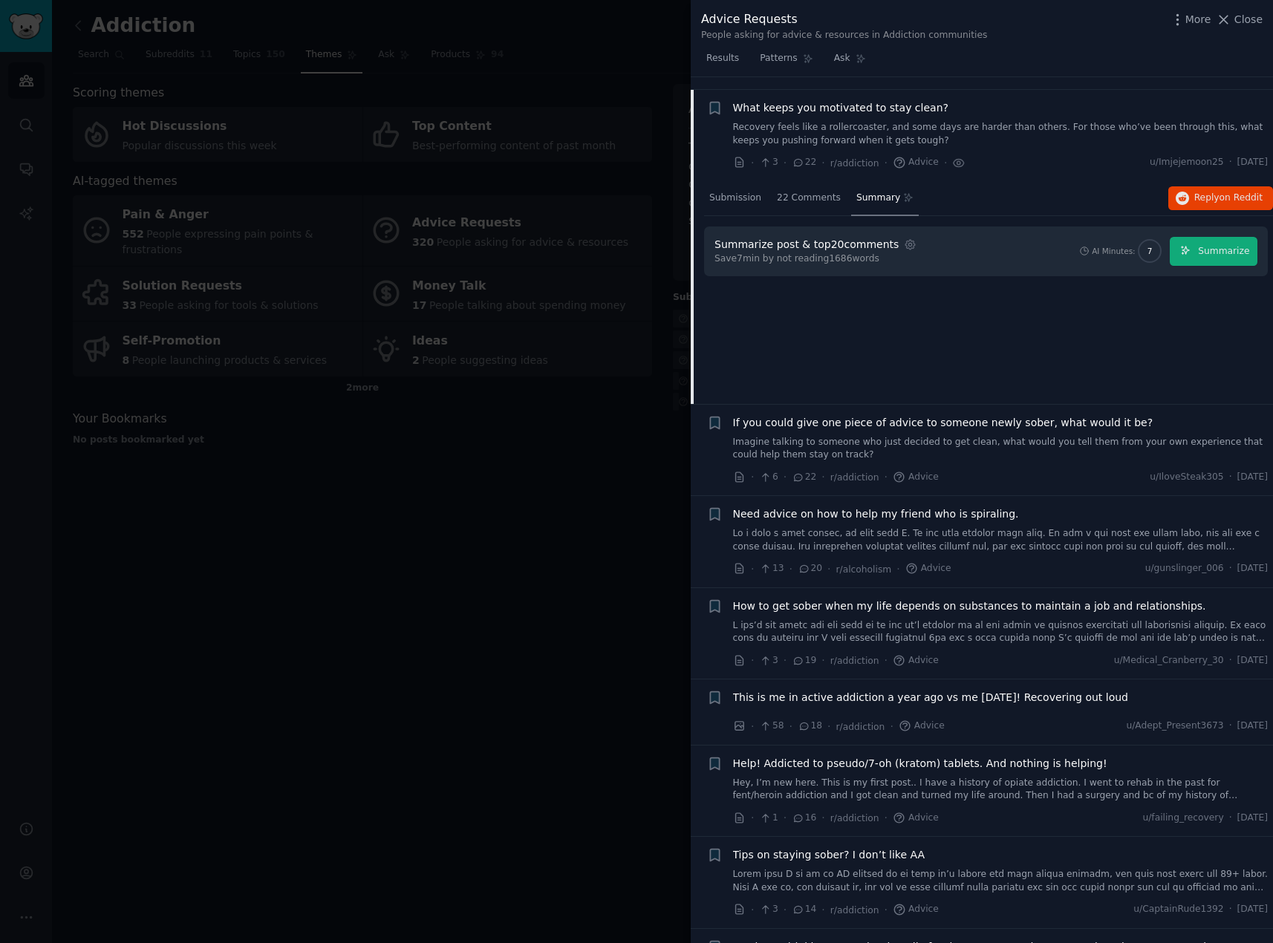
click at [1226, 226] on div "Summarize post & top 20 comments Settings Save 7 min by not reading 1686 words …" at bounding box center [986, 251] width 564 height 50
click at [1224, 245] on span "Summarize" at bounding box center [1223, 251] width 51 height 13
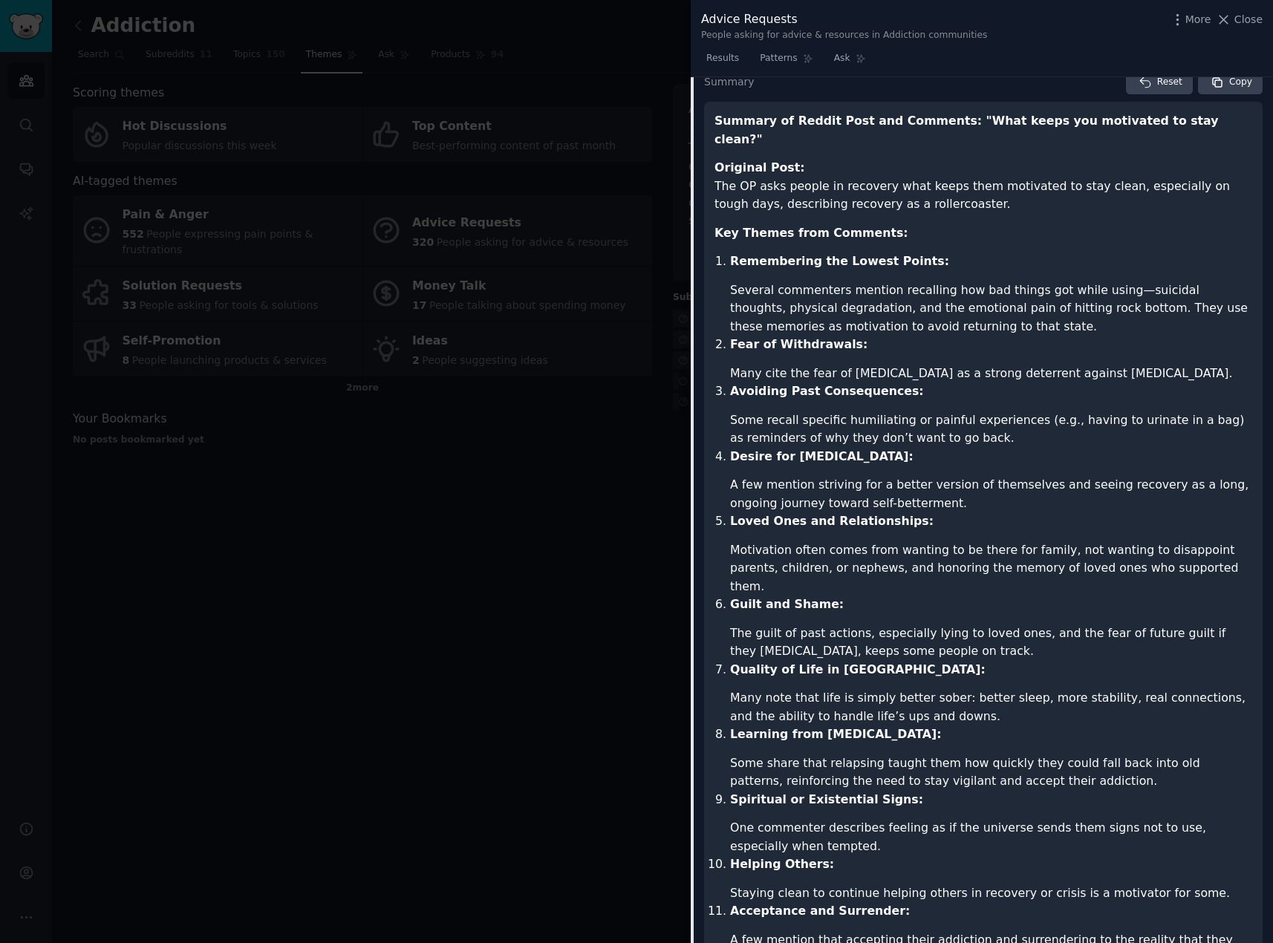
scroll to position [880, 0]
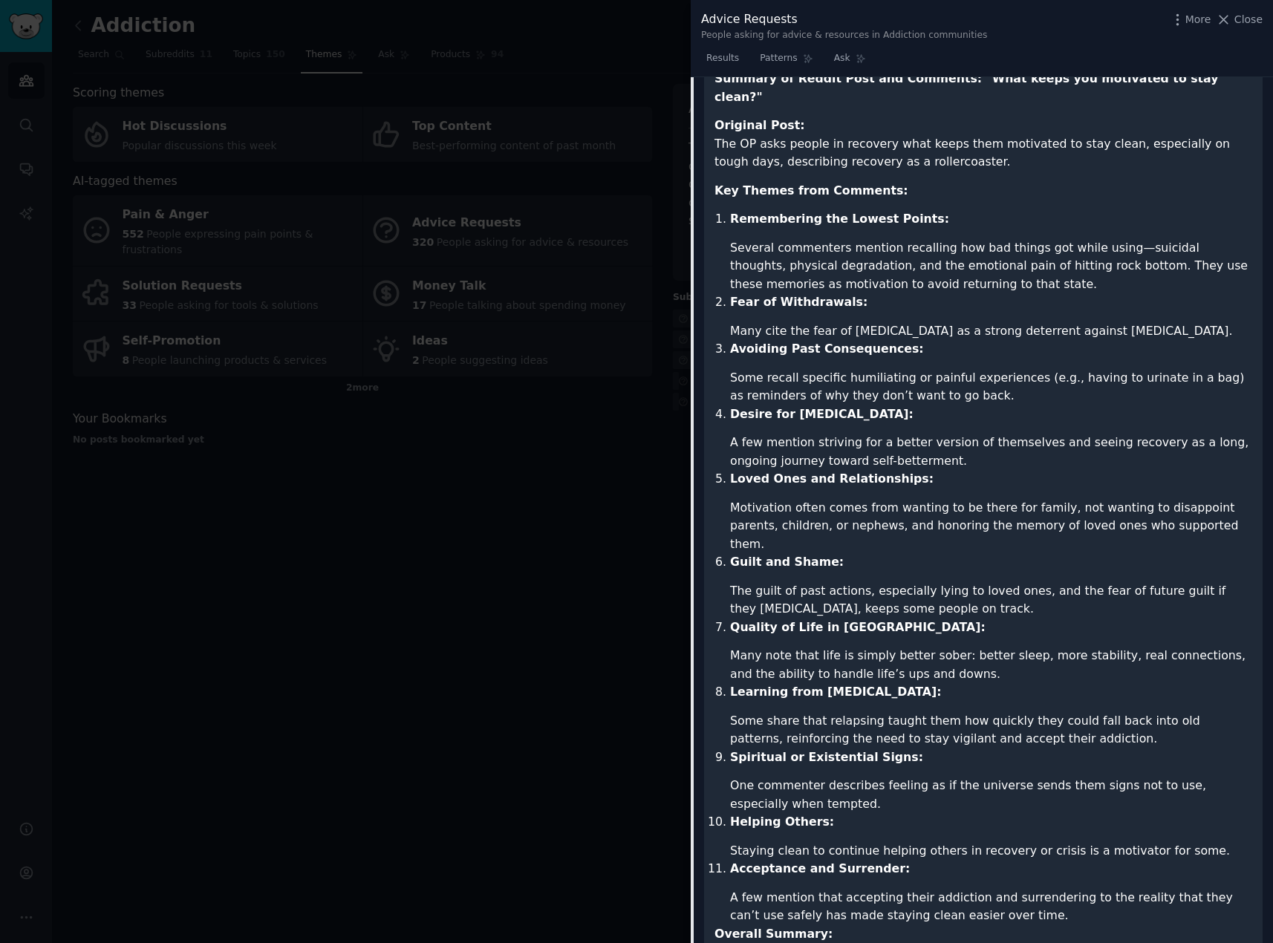
drag, startPoint x: 1040, startPoint y: 562, endPoint x: 1187, endPoint y: 476, distance: 170.4
click at [1187, 499] on li "Motivation often comes from wanting to be there for family, not wanting to disa…" at bounding box center [991, 526] width 522 height 55
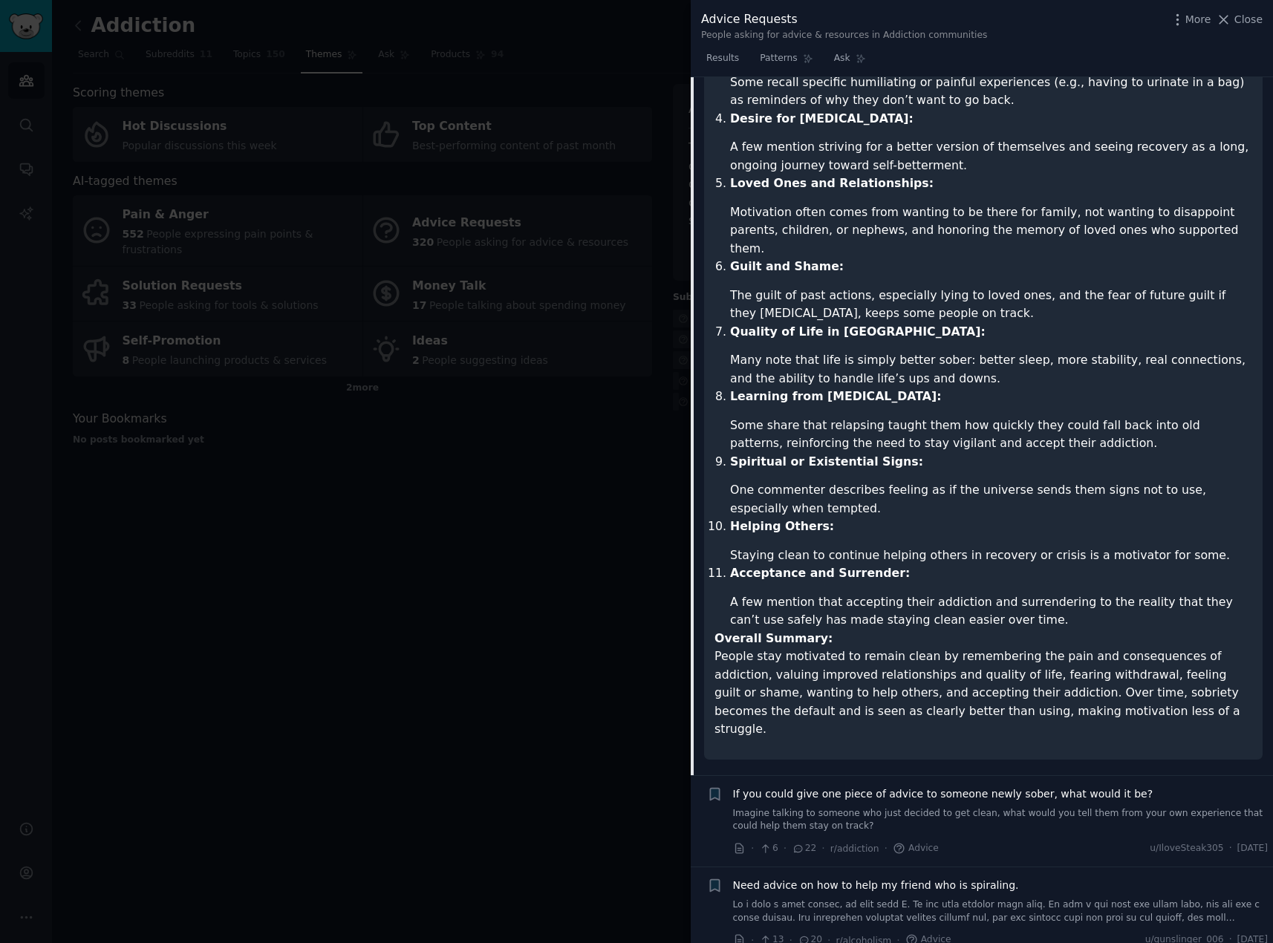
scroll to position [1177, 0]
